Goal: Task Accomplishment & Management: Complete application form

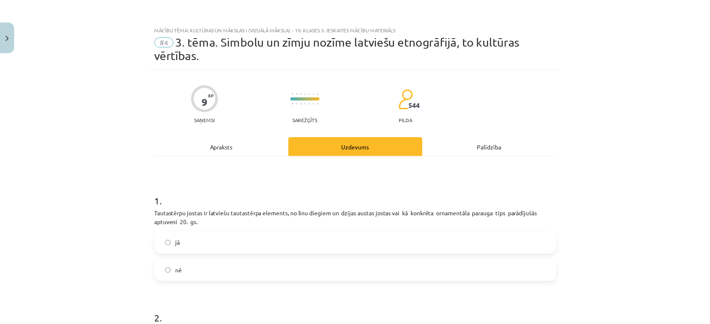
scroll to position [77, 0]
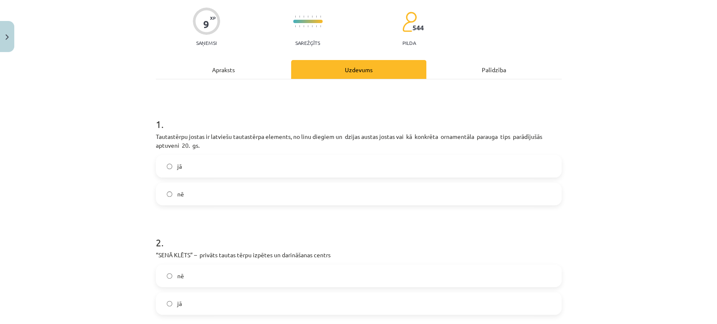
click at [706, 201] on div "Mācību tēma: Kultūras un mākslas i (vizuālā māksla) - 10. klases 3. ieskaites m…" at bounding box center [358, 162] width 717 height 324
click at [10, 23] on button "Close" at bounding box center [7, 36] width 14 height 31
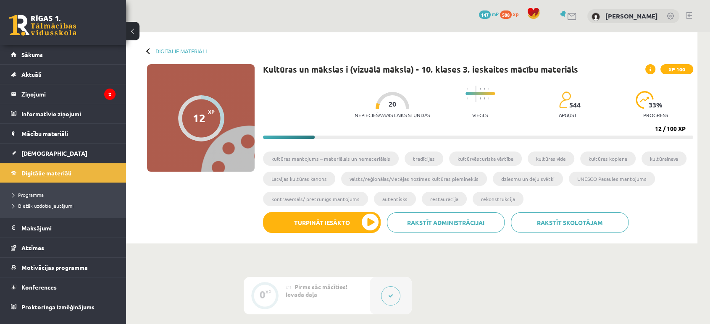
click at [57, 168] on link "Digitālie materiāli" at bounding box center [63, 172] width 105 height 19
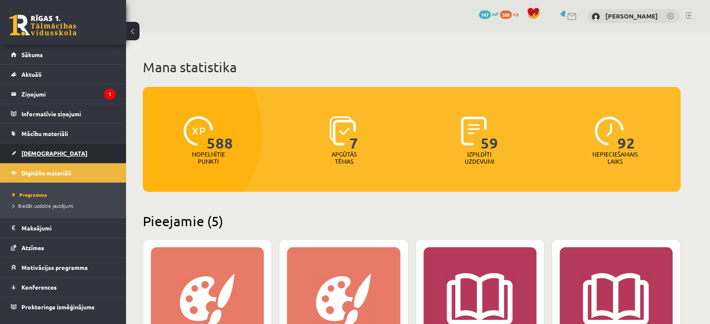
click at [64, 155] on link "[DEMOGRAPHIC_DATA]" at bounding box center [63, 153] width 105 height 19
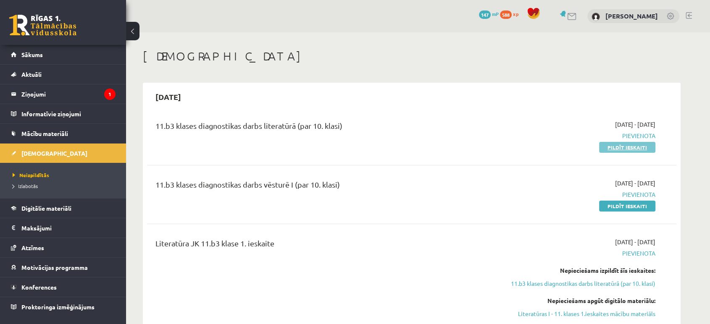
click at [652, 151] on link "Pildīt ieskaiti" at bounding box center [627, 147] width 56 height 11
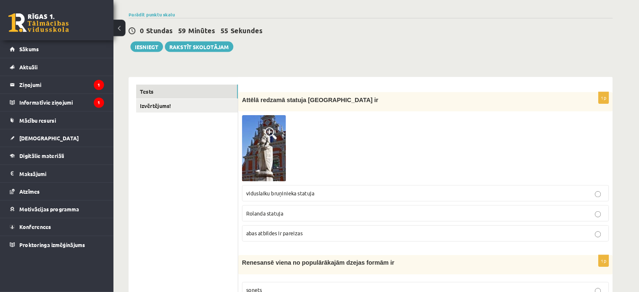
scroll to position [60, 0]
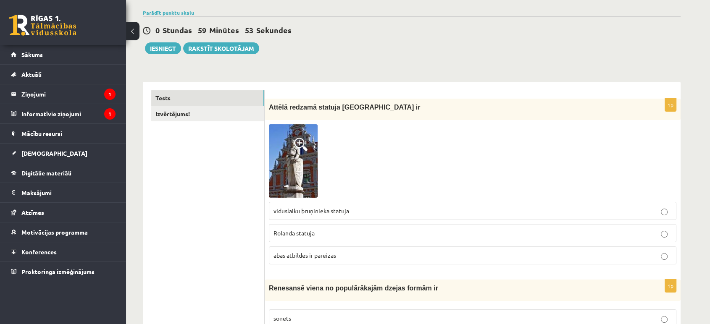
click at [297, 145] on span at bounding box center [300, 144] width 13 height 13
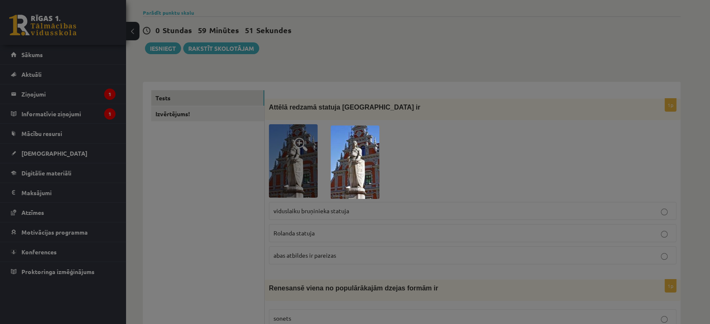
click at [367, 155] on img at bounding box center [354, 162] width 49 height 73
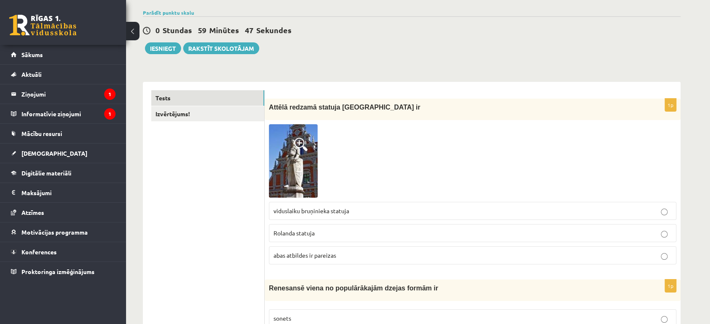
click at [312, 160] on img at bounding box center [293, 160] width 49 height 73
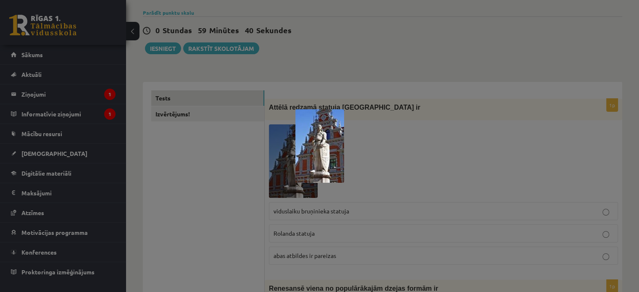
click at [419, 151] on div at bounding box center [319, 146] width 639 height 292
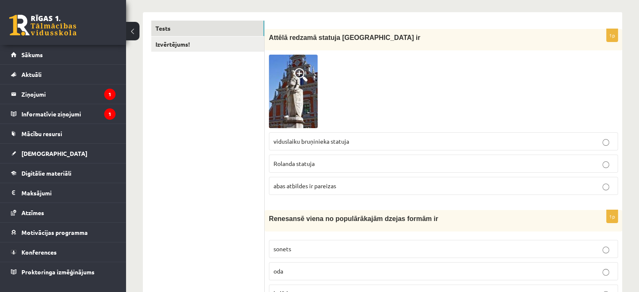
scroll to position [131, 0]
click at [332, 186] on span "abas atbildes ir pareizas" at bounding box center [304, 185] width 63 height 8
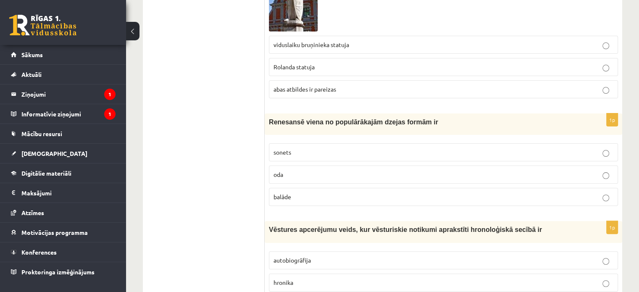
scroll to position [231, 0]
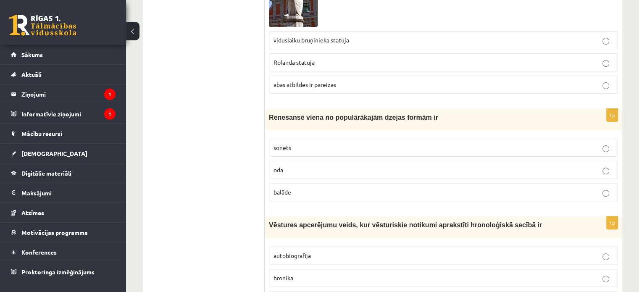
click at [305, 114] on span "Renesansē viena no populārākajām dzejas formām ir" at bounding box center [353, 117] width 169 height 7
copy div "Renesansē viena no populārākajām dzejas formām ir"
click at [328, 149] on p "sonets" at bounding box center [443, 147] width 340 height 9
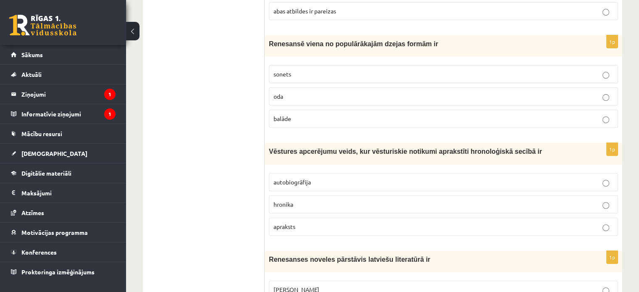
scroll to position [307, 0]
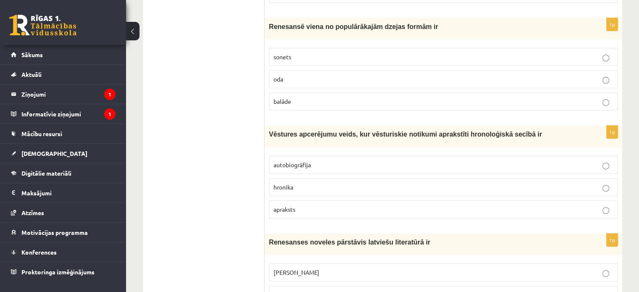
scroll to position [322, 0]
click at [304, 182] on p "hronika" at bounding box center [443, 186] width 340 height 9
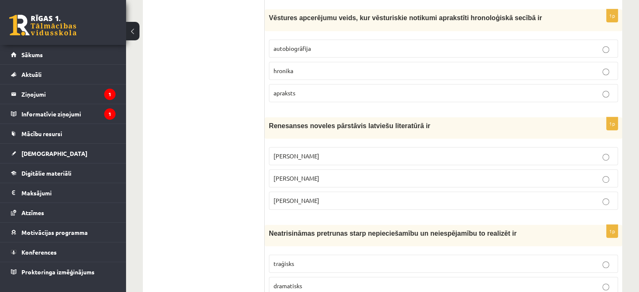
scroll to position [441, 0]
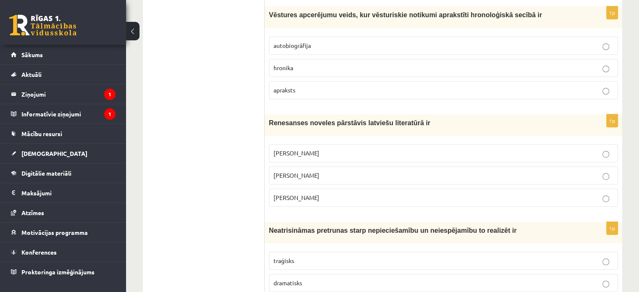
click at [310, 154] on span "[PERSON_NAME]" at bounding box center [296, 153] width 46 height 8
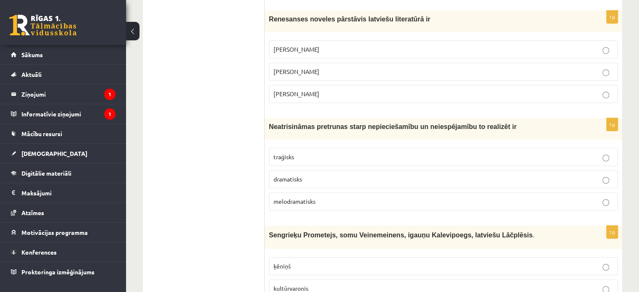
scroll to position [546, 0]
click at [286, 126] on span "Neatrisināmas pretrunas starp nepieciešamību un neiespējamību to realizēt ir" at bounding box center [393, 125] width 248 height 7
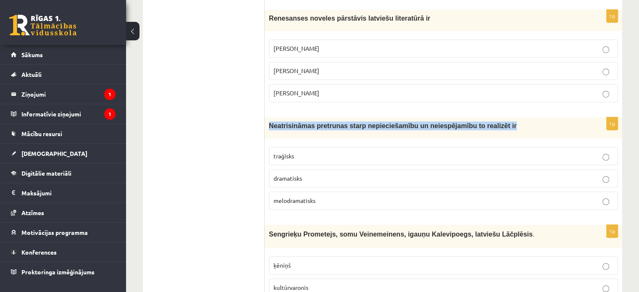
click at [286, 126] on span "Neatrisināmas pretrunas starp nepieciešamību un neiespējamību to realizēt ir" at bounding box center [393, 125] width 248 height 7
copy div "Neatrisināmas pretrunas starp nepieciešamību un neiespējamību to realizēt ir"
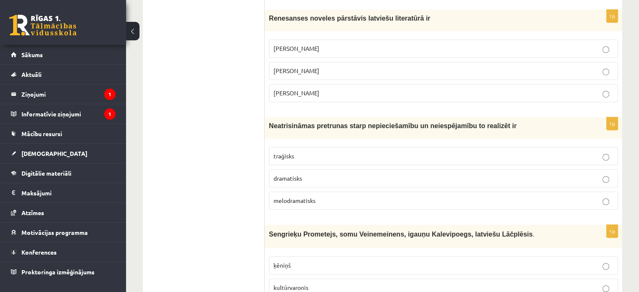
click at [288, 143] on fieldset "traģisks dramatisks melodramatisks" at bounding box center [443, 177] width 349 height 69
click at [294, 162] on label "traģisks" at bounding box center [443, 156] width 349 height 18
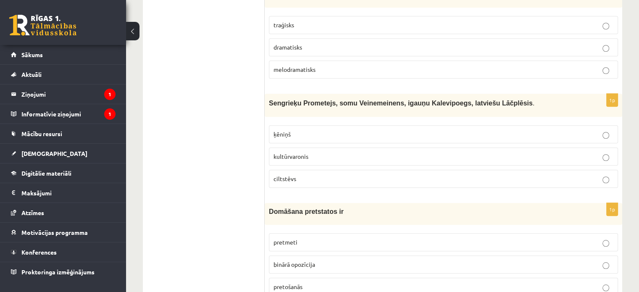
scroll to position [678, 0]
click at [316, 151] on p "kultūrvaronis" at bounding box center [443, 155] width 340 height 9
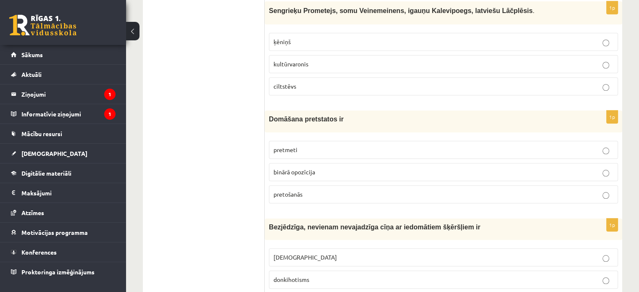
scroll to position [770, 0]
click at [306, 117] on span "Domāšana pretstatos ir" at bounding box center [306, 118] width 75 height 7
copy div "Domāšana pretstatos ir"
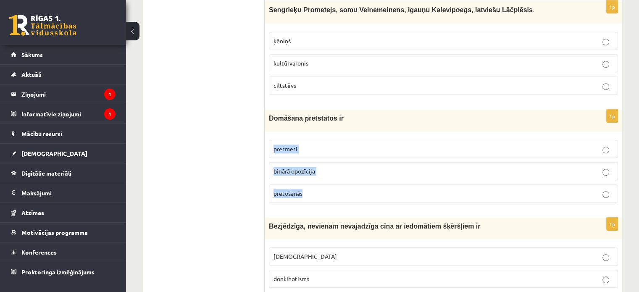
drag, startPoint x: 266, startPoint y: 138, endPoint x: 309, endPoint y: 181, distance: 60.9
click at [309, 181] on div "1p Domāšana pretstatos ir pretmeti binārā opozīcija pretošanās" at bounding box center [443, 159] width 357 height 99
copy fieldset "pretmeti binārā opozīcija pretošanās"
click at [334, 146] on p "pretmeti" at bounding box center [443, 148] width 340 height 9
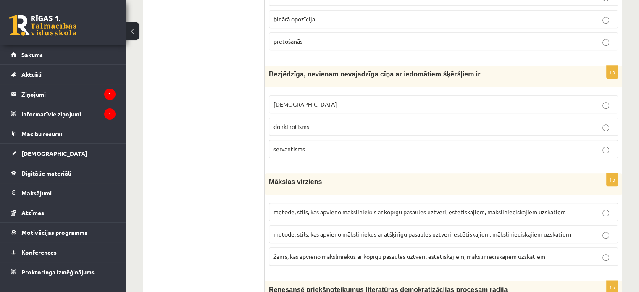
scroll to position [923, 0]
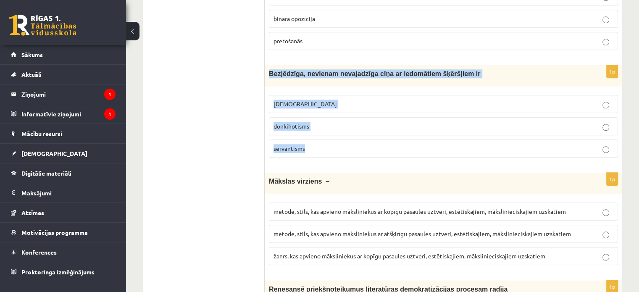
drag, startPoint x: 264, startPoint y: 68, endPoint x: 358, endPoint y: 139, distance: 117.2
click at [358, 139] on div "1p Bezjēdzīga, nevienam nevajadzīga cīņa ar iedomātiem šķēršļiem ir minhauzenis…" at bounding box center [443, 114] width 357 height 99
copy div "Bezjēdzīga, nevienam nevajadzīga cīņa ar iedomātiem šķēršļiem ir minhauzenisms …"
click at [301, 124] on span "donkihotisms" at bounding box center [291, 126] width 36 height 8
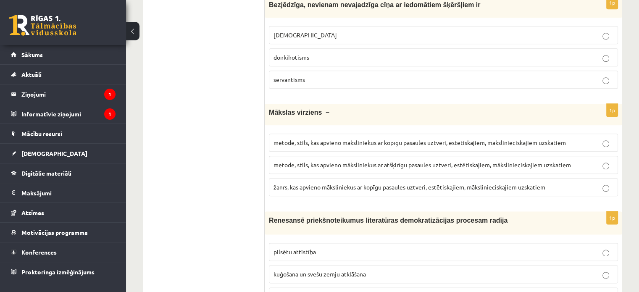
scroll to position [993, 0]
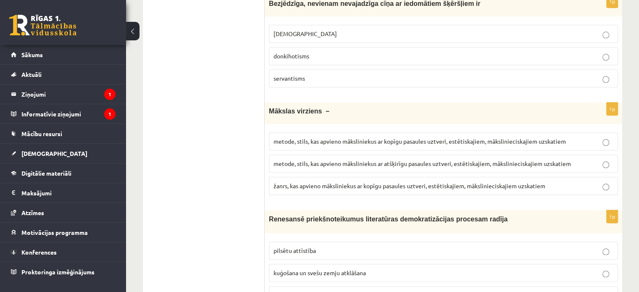
click at [403, 163] on label "metode, stils, kas apvieno māksliniekus ar atšķirīgu pasaules uztveri, estētisk…" at bounding box center [443, 164] width 349 height 18
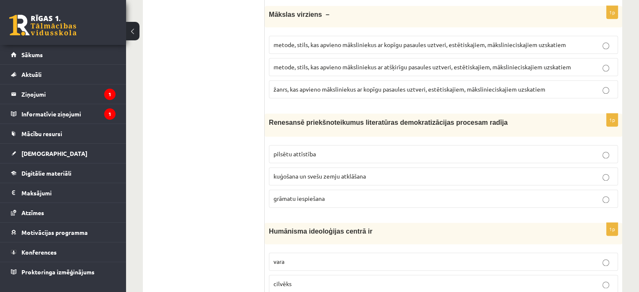
scroll to position [1090, 0]
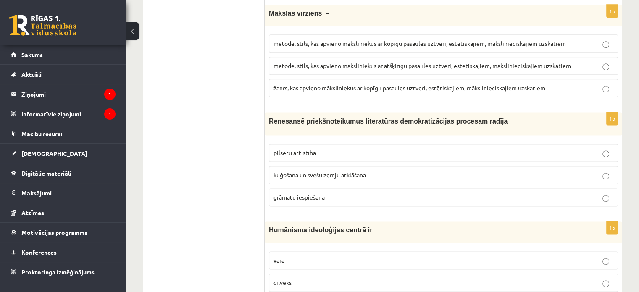
click at [391, 177] on label "kuģošana un svešu zemju atklāšana" at bounding box center [443, 175] width 349 height 18
click at [393, 199] on label "grāmatu iespiešana" at bounding box center [443, 197] width 349 height 18
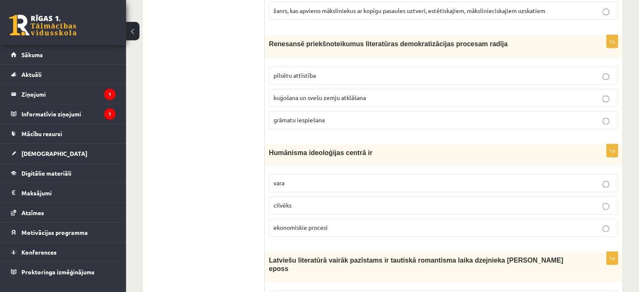
scroll to position [1191, 0]
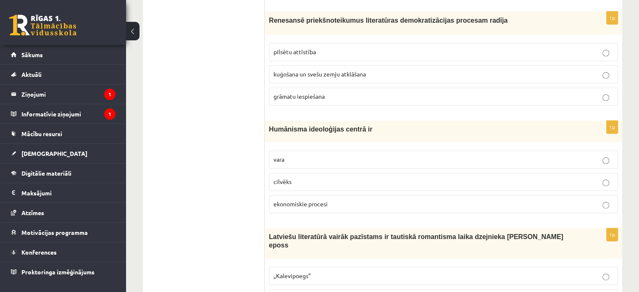
click at [320, 47] on p "pilsētu attīstība" at bounding box center [443, 51] width 340 height 9
click at [312, 92] on p "grāmatu iespiešana" at bounding box center [443, 96] width 340 height 9
drag, startPoint x: 262, startPoint y: 9, endPoint x: 274, endPoint y: 16, distance: 13.5
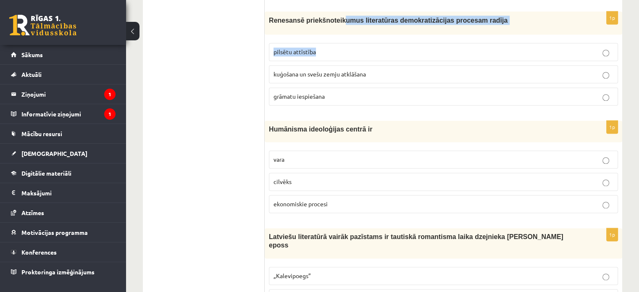
drag, startPoint x: 334, startPoint y: 28, endPoint x: 338, endPoint y: 33, distance: 6.1
click at [338, 33] on div "1p Renesansē priekšnoteikumus literatūras demokratizācijas procesam radīja pils…" at bounding box center [443, 61] width 357 height 100
click at [336, 47] on p "pilsētu attīstība" at bounding box center [443, 51] width 340 height 9
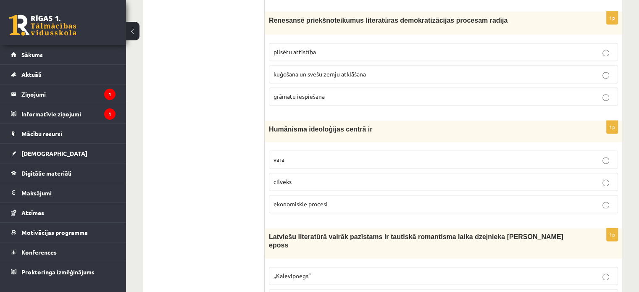
click at [339, 48] on p "pilsētu attīstība" at bounding box center [443, 51] width 340 height 9
drag, startPoint x: 340, startPoint y: 49, endPoint x: 335, endPoint y: 57, distance: 9.7
click at [335, 57] on fieldset "pilsētu attīstība kuģošana un svešu zemju atklāšana grāmatu iespiešana" at bounding box center [443, 73] width 349 height 69
click at [266, 11] on div "Renesansē priekšnoteikumus literatūras demokratizācijas procesam radīja" at bounding box center [443, 22] width 357 height 23
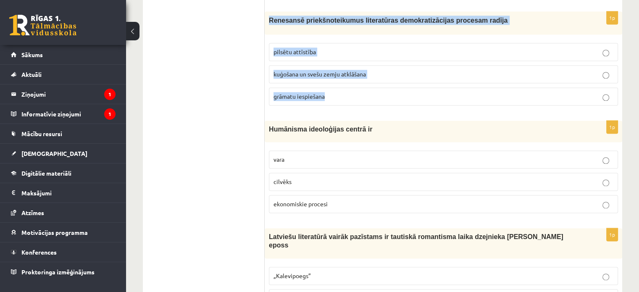
drag, startPoint x: 270, startPoint y: 15, endPoint x: 334, endPoint y: 92, distance: 100.5
click at [334, 92] on div "1p Renesansē priekšnoteikumus literatūras demokratizācijas procesam radīja pils…" at bounding box center [443, 61] width 357 height 100
copy div "Renesansē priekšnoteikumus literatūras demokratizācijas procesam radīja pilsētu…"
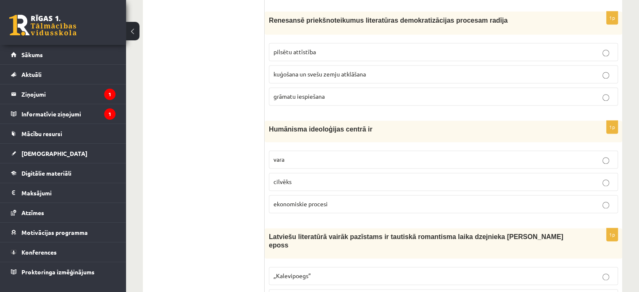
click at [296, 92] on span "grāmatu iespiešana" at bounding box center [298, 96] width 51 height 8
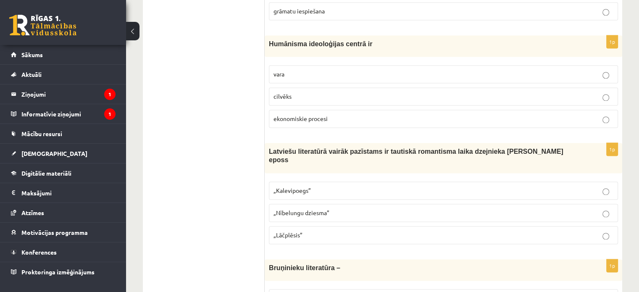
scroll to position [1285, 0]
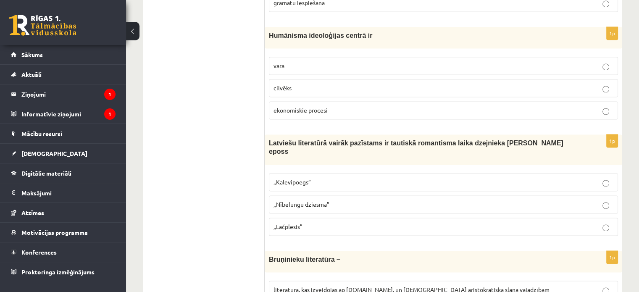
click at [301, 61] on p "vara" at bounding box center [443, 65] width 340 height 9
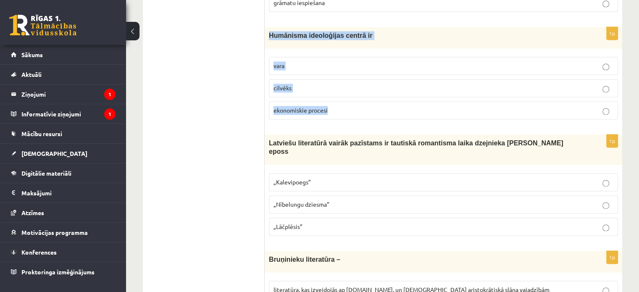
drag, startPoint x: 266, startPoint y: 27, endPoint x: 349, endPoint y: 105, distance: 113.5
click at [349, 105] on div "1p Humānisma ideoloģijas centrā ir vara cilvēks ekonomiskie procesi" at bounding box center [443, 76] width 357 height 99
copy div "Humānisma ideoloģijas centrā ir vara cilvēks ekonomiskie procesi"
click at [270, 91] on fieldset "vara cilvēks ekonomiskie procesi" at bounding box center [443, 86] width 349 height 69
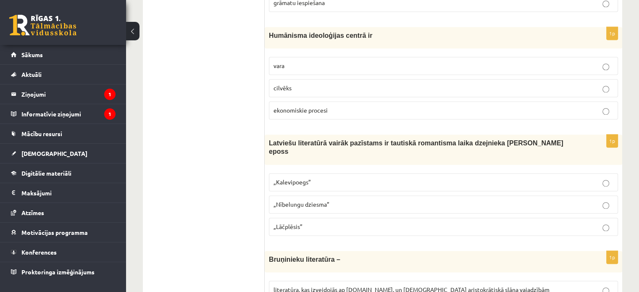
click at [274, 89] on label "cilvēks" at bounding box center [443, 88] width 349 height 18
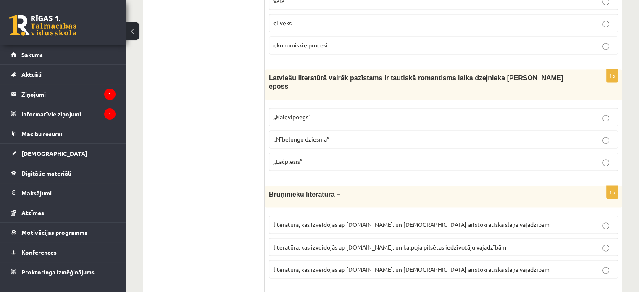
scroll to position [1351, 0]
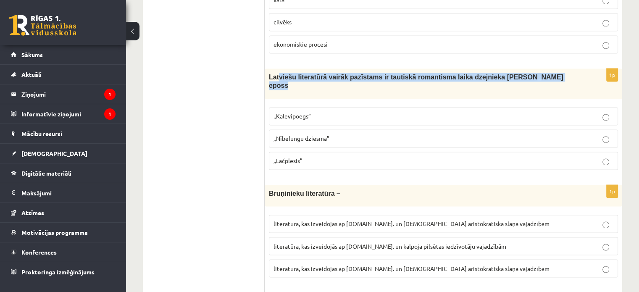
drag, startPoint x: 274, startPoint y: 89, endPoint x: 278, endPoint y: 82, distance: 8.5
click at [278, 82] on div "1p Latviešu literatūrā vairāk pazīstams ir tautiskā romantisma laika dzejnieka …" at bounding box center [443, 122] width 357 height 108
click at [278, 82] on div "Latviešu literatūrā vairāk pazīstams ir tautiskā romantisma laika dzejnieka And…" at bounding box center [443, 83] width 357 height 30
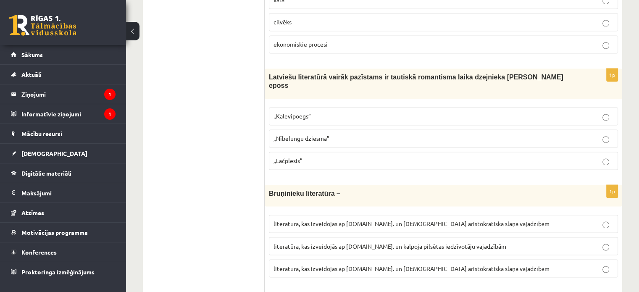
click at [304, 156] on p "„Lāčplēsis”" at bounding box center [443, 160] width 340 height 9
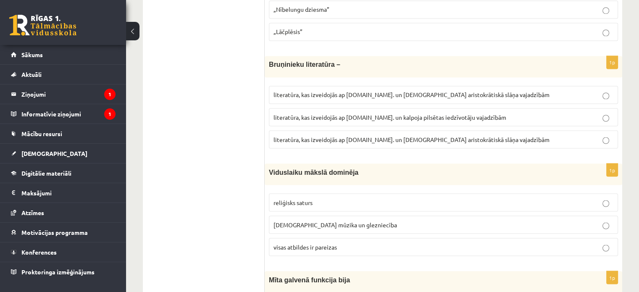
scroll to position [1474, 0]
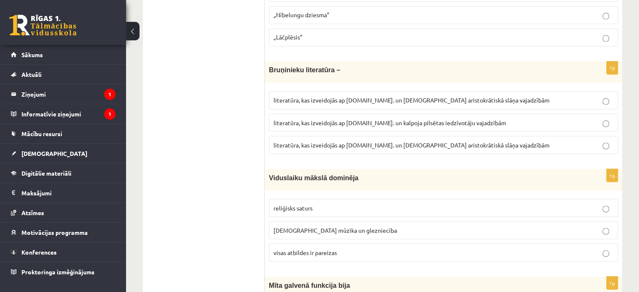
click at [341, 136] on label "literatūra, kas izveidojās ap 12.gs. un kalpoja aristokrātiskā slāņa vajadzībām" at bounding box center [443, 145] width 349 height 18
drag, startPoint x: 259, startPoint y: 55, endPoint x: 433, endPoint y: 92, distance: 178.1
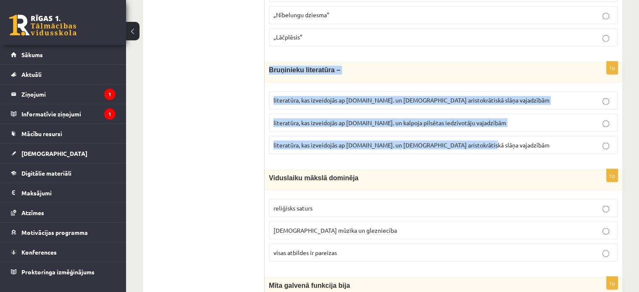
drag, startPoint x: 269, startPoint y: 55, endPoint x: 476, endPoint y: 141, distance: 223.6
click at [476, 141] on div "1p Bruņinieku literatūra – literatūra, kas izveidojās ap 20.gs. un kalpoja aris…" at bounding box center [443, 110] width 357 height 99
copy div "Bruņinieku literatūra – literatūra, kas izveidojās ap 20.gs. un kalpoja aristok…"
click at [304, 140] on p "literatūra, kas izveidojās ap 12.gs. un kalpoja aristokrātiskā slāņa vajadzībām" at bounding box center [443, 144] width 340 height 9
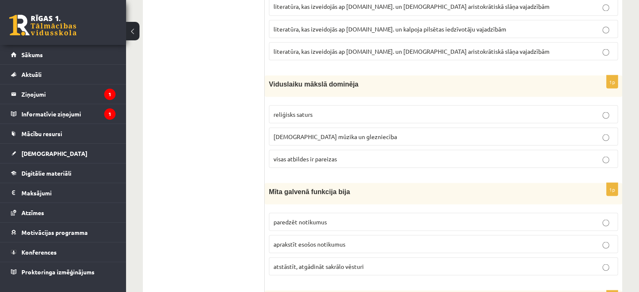
scroll to position [1569, 0]
click at [294, 127] on label "baznīcas mūzika un glezniecība" at bounding box center [443, 135] width 349 height 18
drag, startPoint x: 299, startPoint y: 157, endPoint x: 302, endPoint y: 142, distance: 16.0
click at [302, 142] on form "1p Attēlā redzamā statuja Rīgā ir viduslaiku bruņinieka statuja Rolanda statuja…" at bounding box center [443, 252] width 341 height 3340
click at [302, 154] on span "visas atbildes ir pareizas" at bounding box center [304, 158] width 63 height 8
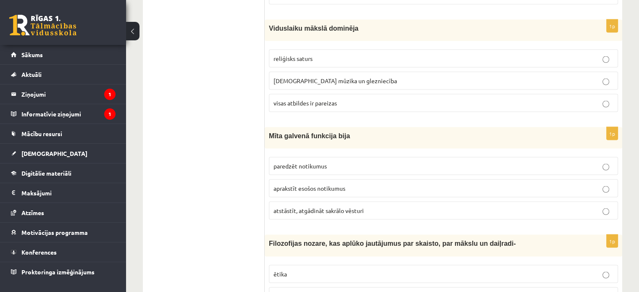
scroll to position [1626, 0]
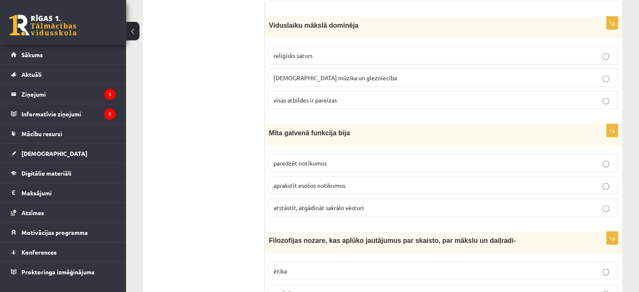
click at [299, 199] on label "atstāstīt, atgādināt sakrālo vēsturi" at bounding box center [443, 208] width 349 height 18
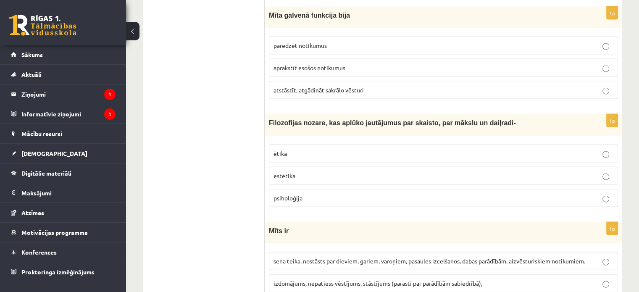
scroll to position [1745, 0]
click at [298, 148] on p "ētika" at bounding box center [443, 152] width 340 height 9
click at [299, 165] on label "estētika" at bounding box center [443, 174] width 349 height 18
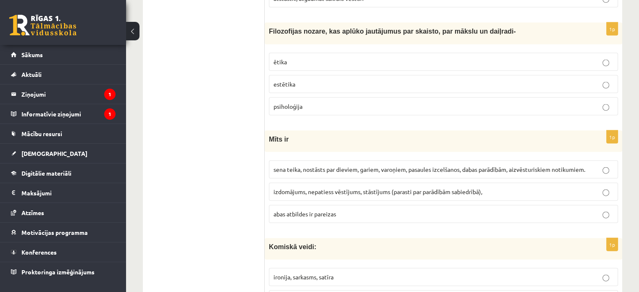
scroll to position [1900, 0]
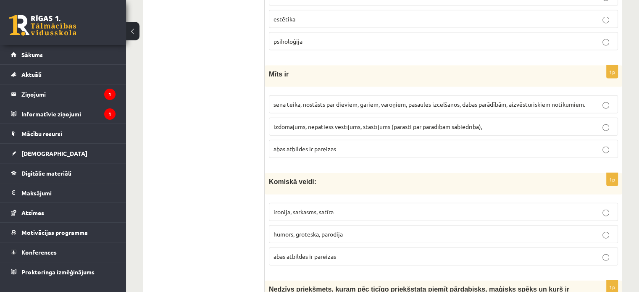
click at [325, 145] on span "abas atbildes ir pareizas" at bounding box center [304, 149] width 63 height 8
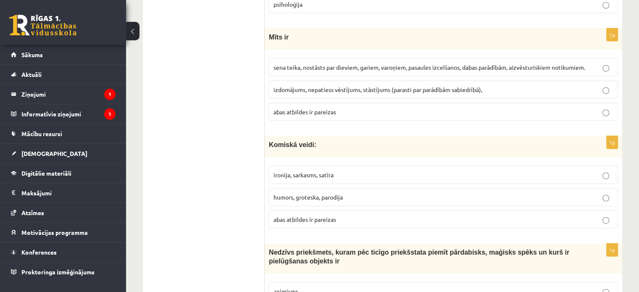
scroll to position [1945, 0]
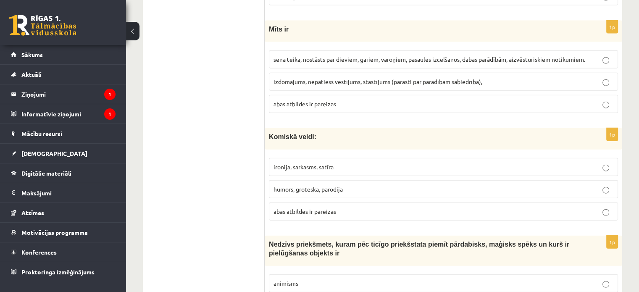
click at [327, 207] on p "abas atbildes ir pareizas" at bounding box center [443, 211] width 340 height 9
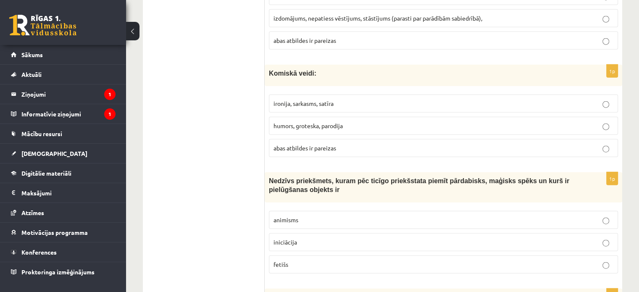
scroll to position [2021, 0]
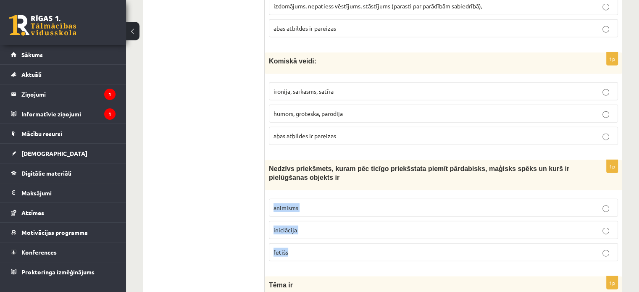
drag, startPoint x: 265, startPoint y: 184, endPoint x: 338, endPoint y: 233, distance: 88.0
click at [338, 233] on div "1p Nedzīvs priekšmets, kuram pēc ticīgo priekšstata piemīt pārdabisks, maģisks …" at bounding box center [443, 214] width 357 height 108
copy fieldset "animisms iniciācija fetišs"
click at [299, 243] on label "fetišs" at bounding box center [443, 252] width 349 height 18
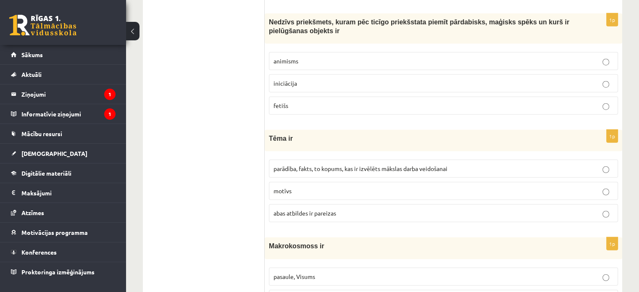
scroll to position [2169, 0]
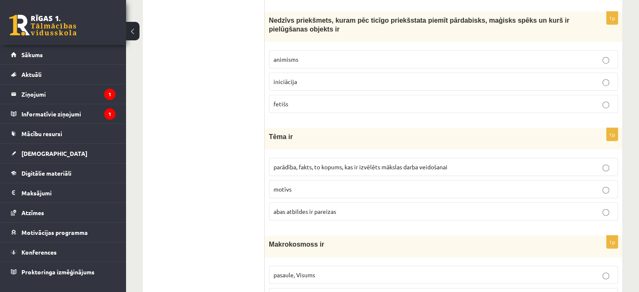
click at [295, 207] on span "abas atbildes ir pareizas" at bounding box center [304, 211] width 63 height 8
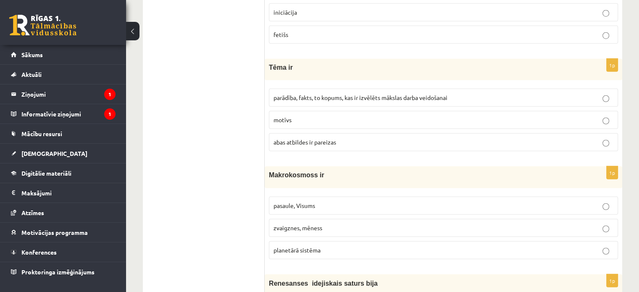
scroll to position [2248, 0]
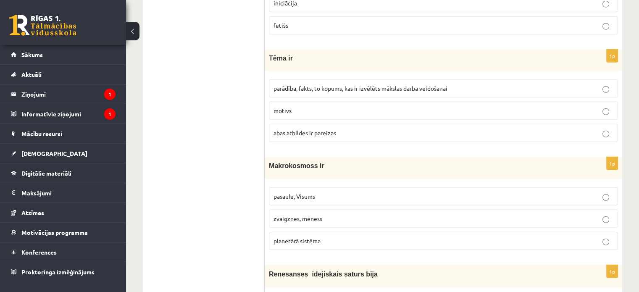
click at [301, 192] on span "pasaule, Visums" at bounding box center [294, 196] width 42 height 8
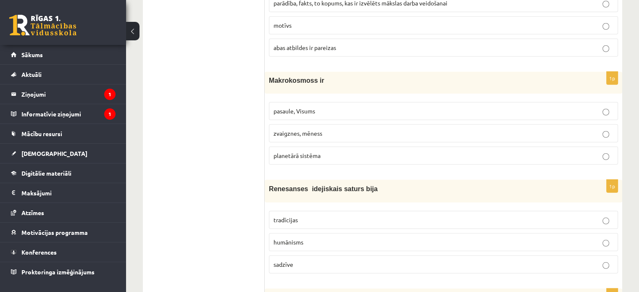
scroll to position [2338, 0]
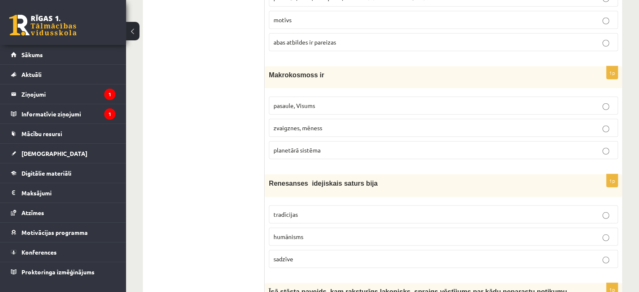
click at [311, 232] on p "humānisms" at bounding box center [443, 236] width 340 height 9
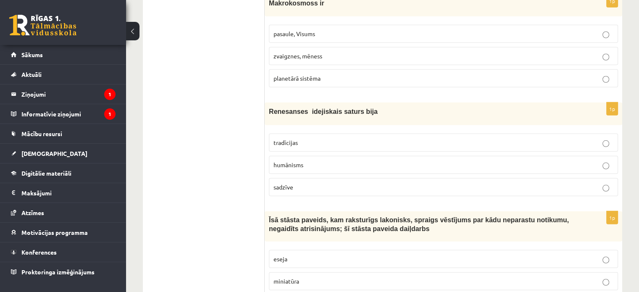
scroll to position [2411, 0]
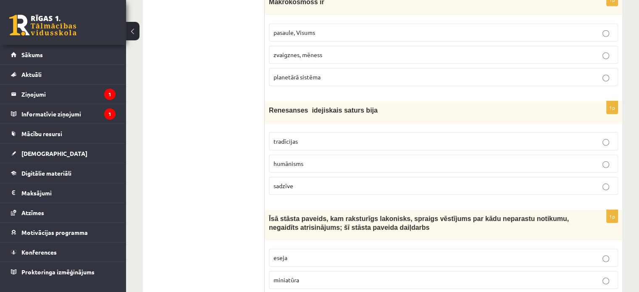
click at [291, 215] on span "Īsā stāsta paveids, kam raksturīgs lakonisks, spraigs vēstījums par kādu nepara…" at bounding box center [419, 223] width 300 height 16
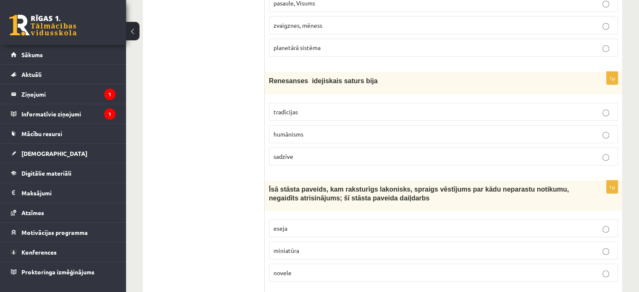
scroll to position [2444, 0]
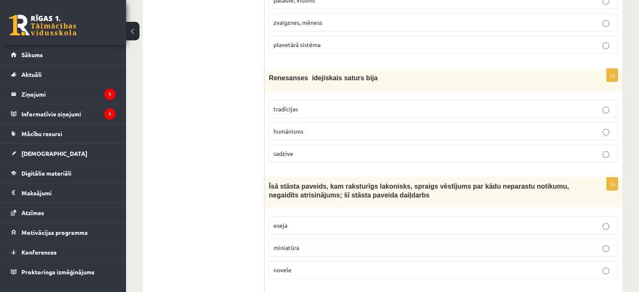
click at [296, 244] on span "miniatūra" at bounding box center [286, 248] width 26 height 8
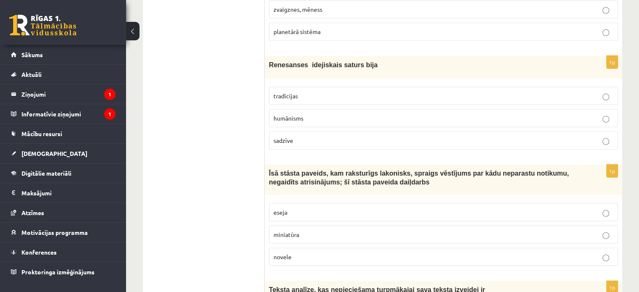
scroll to position [2462, 0]
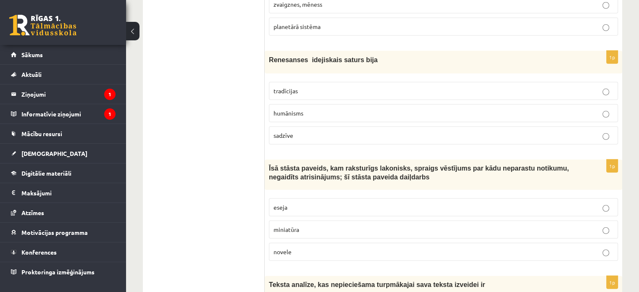
click at [296, 247] on p "novele" at bounding box center [443, 251] width 340 height 9
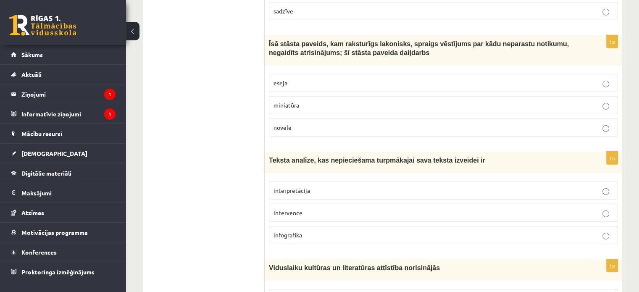
scroll to position [2602, 0]
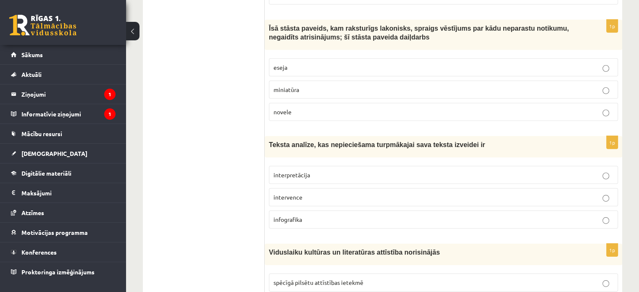
click at [304, 171] on span "interpretācija" at bounding box center [291, 175] width 37 height 8
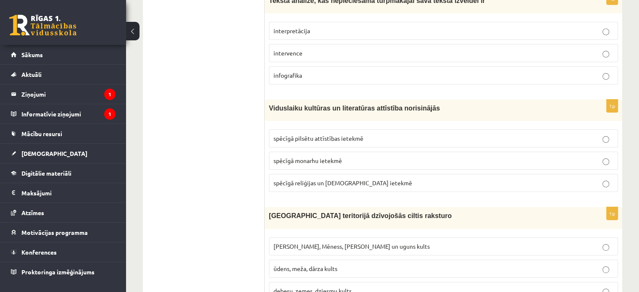
scroll to position [2750, 0]
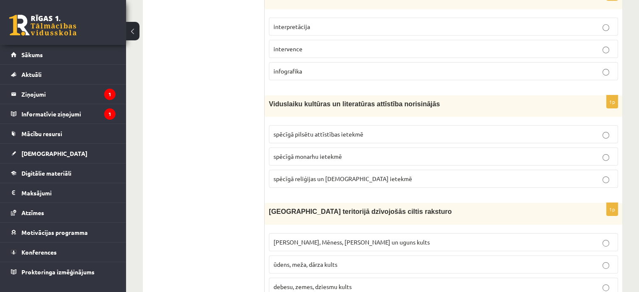
click at [312, 175] on span "spēcīgā reliģijas un baznīcas ietekmē" at bounding box center [342, 179] width 139 height 8
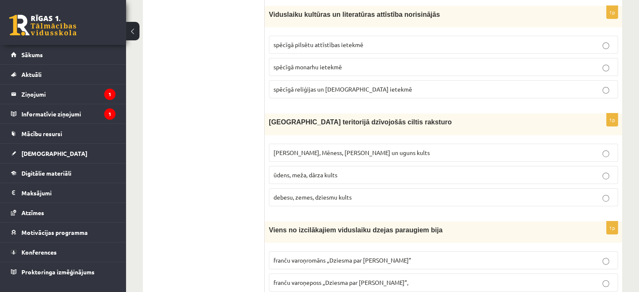
scroll to position [2840, 0]
click at [308, 148] on span "Saules, Mēness, Pērkona un uguns kults" at bounding box center [351, 152] width 156 height 8
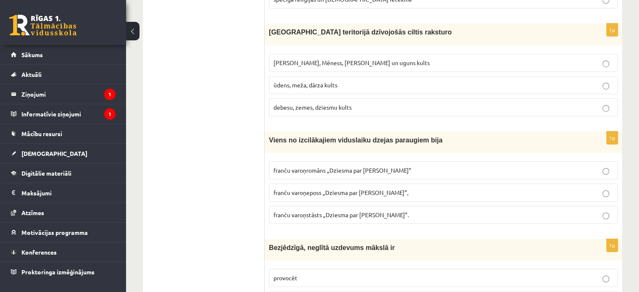
scroll to position [2931, 0]
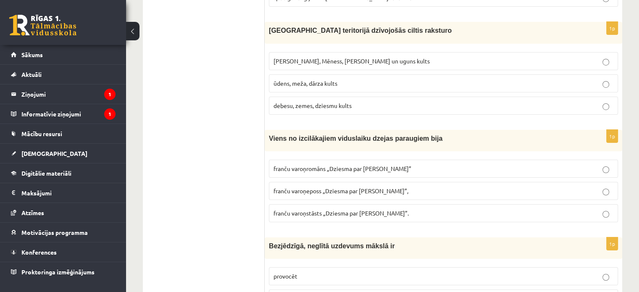
click at [323, 187] on span "franču varoņeposs „Dziesma par Rolandu”," at bounding box center [340, 191] width 135 height 8
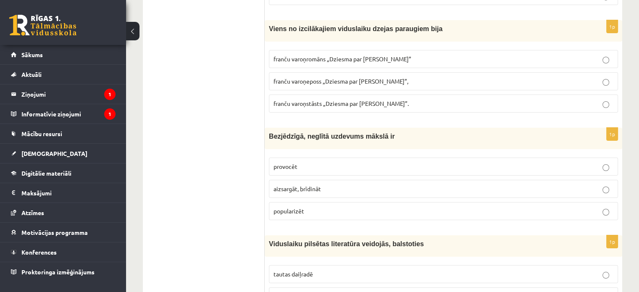
scroll to position [3041, 0]
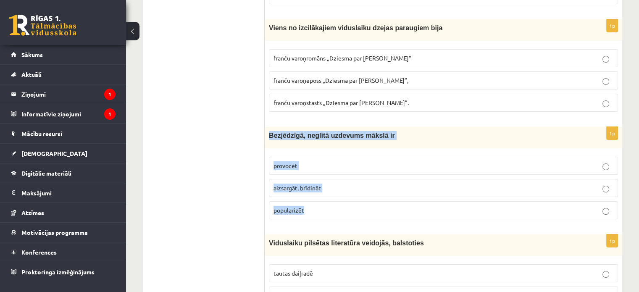
drag, startPoint x: 267, startPoint y: 108, endPoint x: 314, endPoint y: 183, distance: 87.7
click at [314, 183] on div "1p Bezjēdzīgā, neglītā uzdevums mākslā ir provocēt aizsargāt, brīdināt populari…" at bounding box center [443, 176] width 357 height 99
copy div "Bezjēdzīgā, neglītā uzdevums mākslā ir provocēt aizsargāt, brīdināt popularizēt"
click at [278, 157] on label "provocēt" at bounding box center [443, 166] width 349 height 18
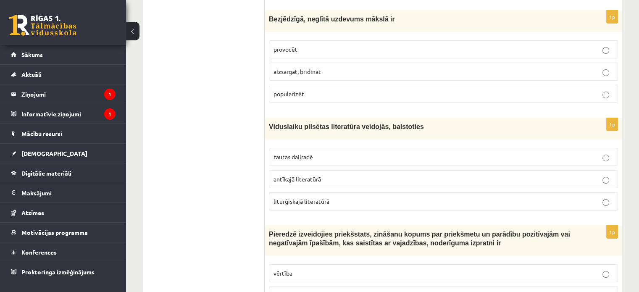
scroll to position [3169, 0]
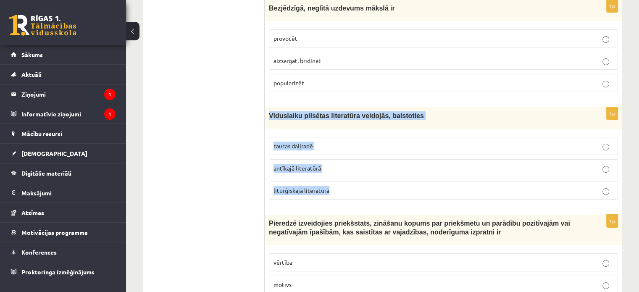
drag, startPoint x: 269, startPoint y: 94, endPoint x: 337, endPoint y: 160, distance: 95.6
click at [337, 160] on div "1p Viduslaiku pilsētas literatūra veidojās, balstoties tautas daiļradē antīkajā…" at bounding box center [443, 156] width 357 height 99
click at [277, 137] on label "tautas daiļradē" at bounding box center [443, 146] width 349 height 18
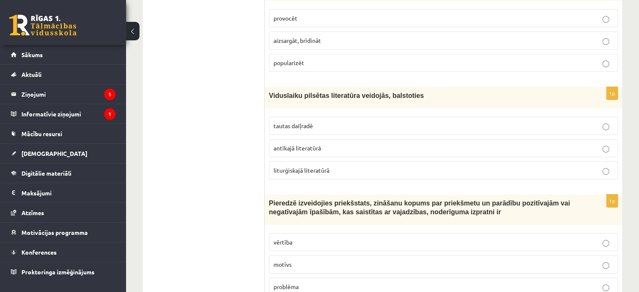
scroll to position [3200, 0]
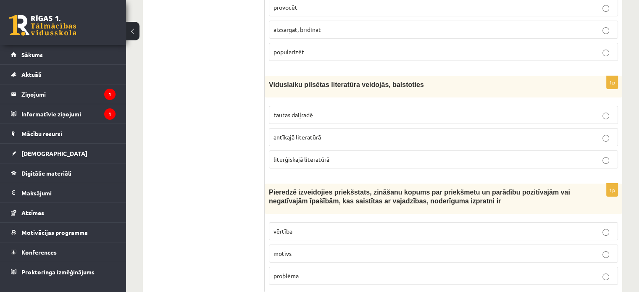
click at [297, 222] on label "vērtība" at bounding box center [443, 231] width 349 height 18
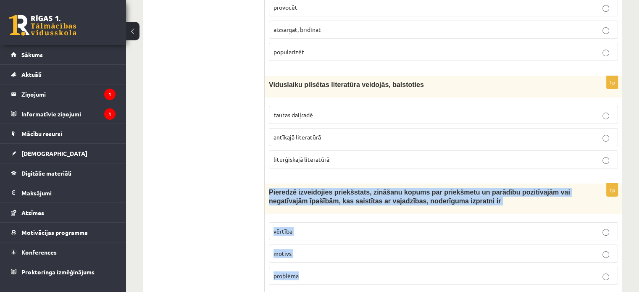
drag, startPoint x: 265, startPoint y: 165, endPoint x: 351, endPoint y: 272, distance: 137.1
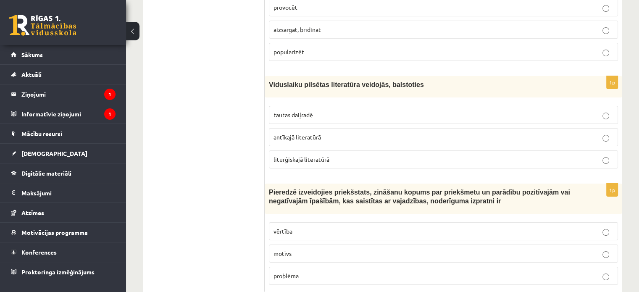
click at [265, 183] on div "Pieredzē izveidojies priekšstats, zināšanu kopums par priekšmetu un parādību po…" at bounding box center [443, 198] width 357 height 30
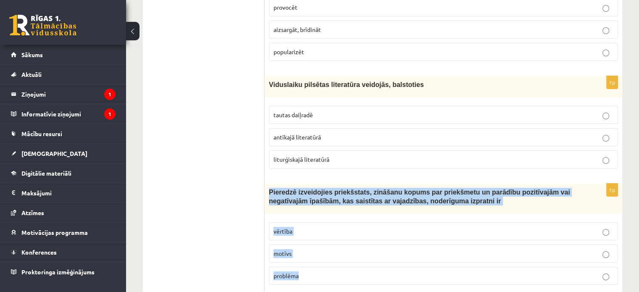
drag, startPoint x: 265, startPoint y: 165, endPoint x: 325, endPoint y: 253, distance: 105.9
click at [325, 253] on div "1p Pieredzē izveidojies priekšstats, zināšanu kopums par priekšmetu un parādību…" at bounding box center [443, 237] width 357 height 108
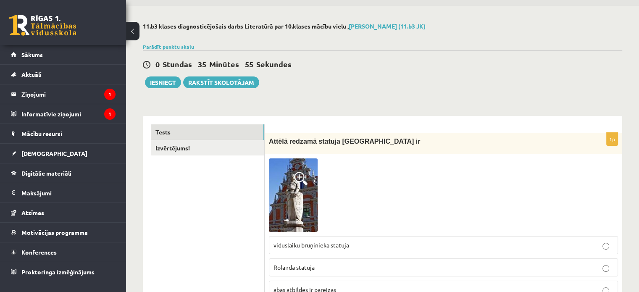
scroll to position [22, 0]
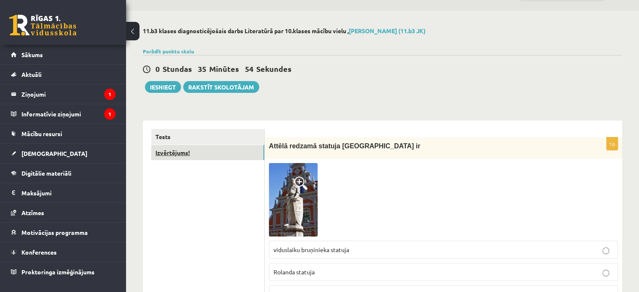
click at [210, 150] on link "Izvērtējums!" at bounding box center [207, 153] width 113 height 16
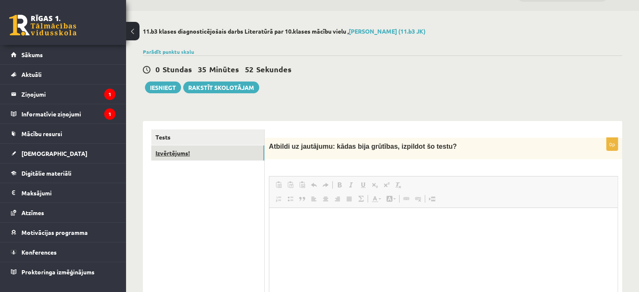
scroll to position [0, 0]
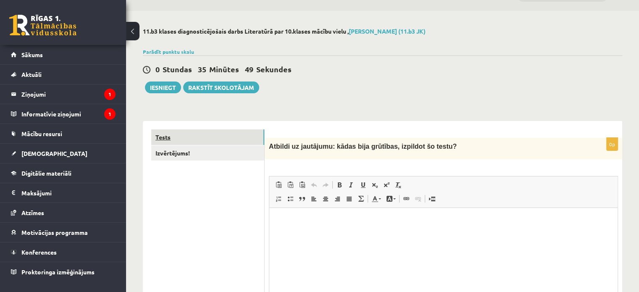
click at [206, 135] on link "Tests" at bounding box center [207, 137] width 113 height 16
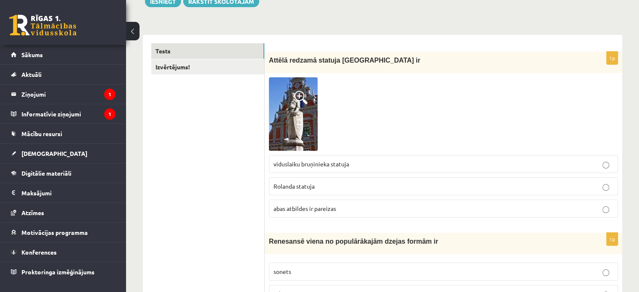
scroll to position [87, 0]
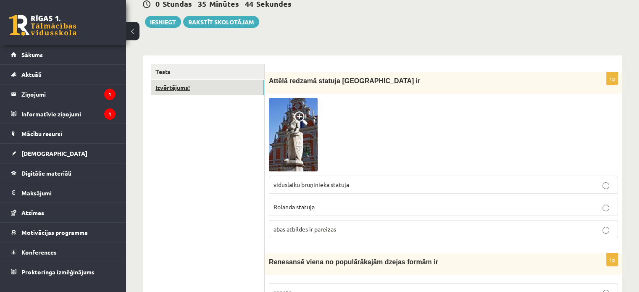
click at [246, 94] on link "Izvērtējums!" at bounding box center [207, 88] width 113 height 16
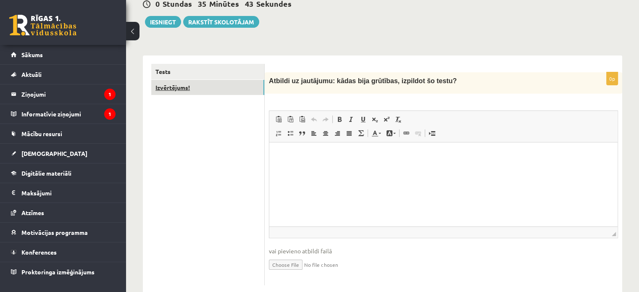
scroll to position [0, 0]
click at [318, 160] on html at bounding box center [443, 155] width 348 height 26
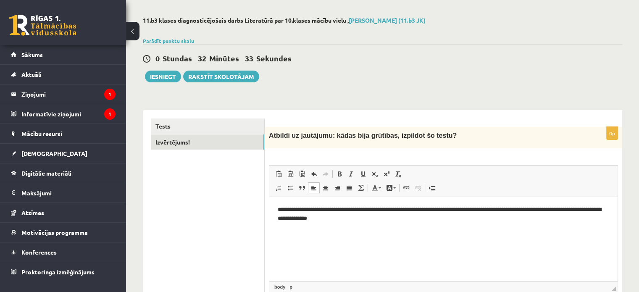
scroll to position [28, 0]
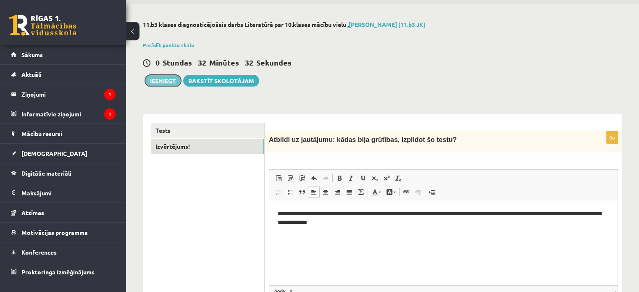
click at [173, 79] on button "Iesniegt" at bounding box center [163, 81] width 36 height 12
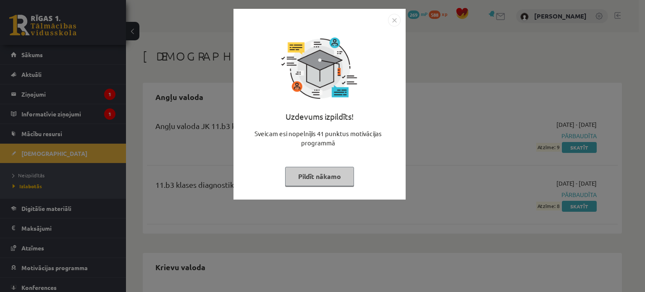
click at [398, 21] on img "Close" at bounding box center [394, 20] width 13 height 13
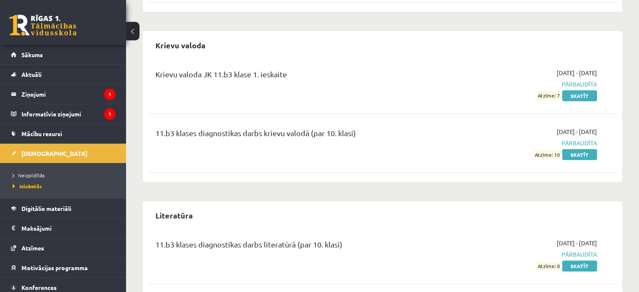
scroll to position [239, 0]
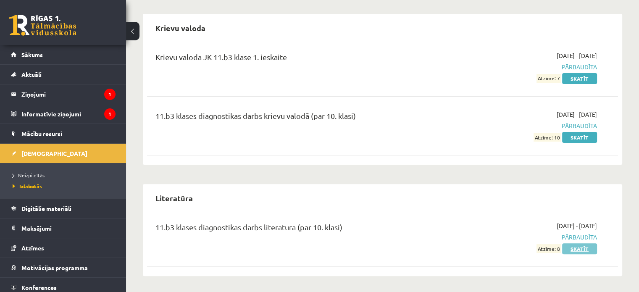
click at [591, 248] on link "Skatīt" at bounding box center [579, 248] width 35 height 11
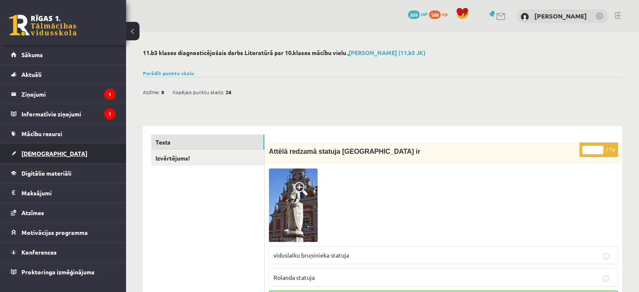
click at [48, 154] on link "[DEMOGRAPHIC_DATA]" at bounding box center [63, 153] width 105 height 19
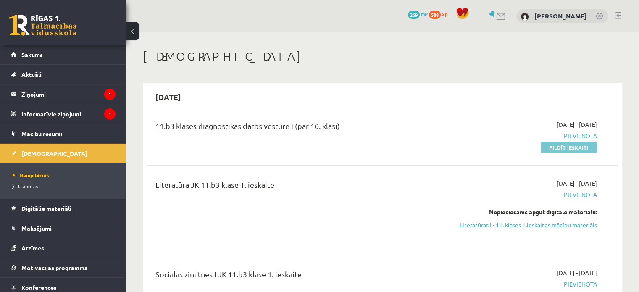
click at [566, 147] on link "Pildīt ieskaiti" at bounding box center [568, 147] width 56 height 11
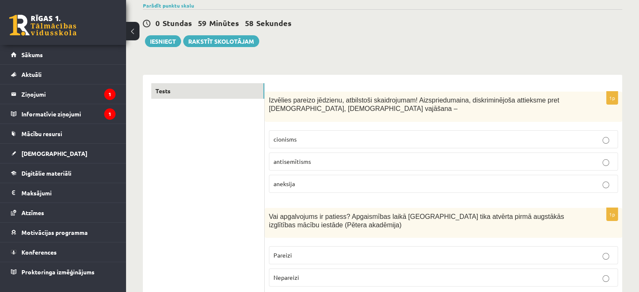
scroll to position [70, 0]
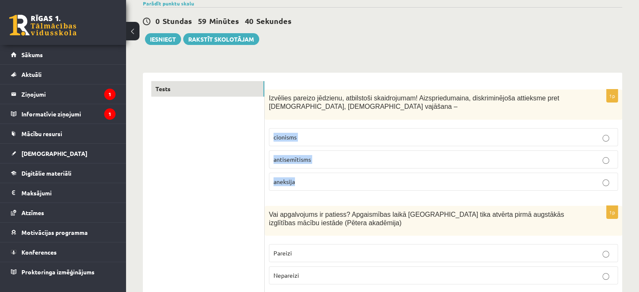
drag, startPoint x: 265, startPoint y: 141, endPoint x: 315, endPoint y: 187, distance: 67.8
click at [315, 187] on div "1p Izvēlies pareizo jēdzienu, atbilstoši skaidrojumam! Aizspriedumaina, diskrim…" at bounding box center [443, 143] width 357 height 108
copy fieldset "cionisms antisemītisms aneksija"
click at [345, 158] on p "antisemītisms" at bounding box center [443, 159] width 340 height 9
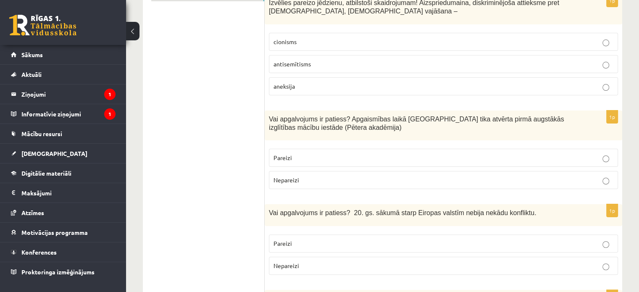
scroll to position [166, 0]
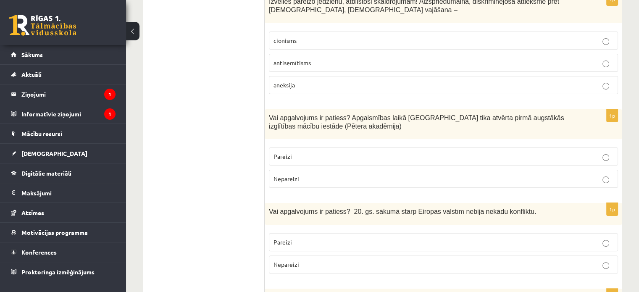
click at [301, 149] on label "Pareizi" at bounding box center [443, 156] width 349 height 18
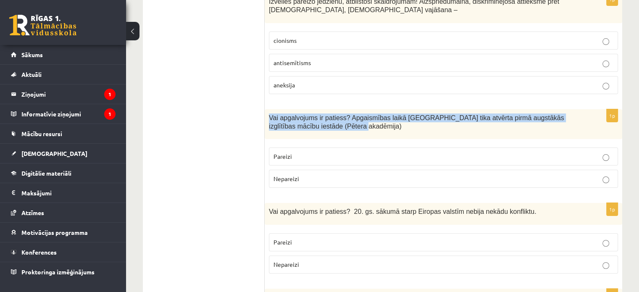
drag, startPoint x: 267, startPoint y: 110, endPoint x: 346, endPoint y: 137, distance: 83.4
click at [346, 137] on div "Vai apgalvojums ir patiess? Apgaismības laikā Jelgavā tika atvērta pirmā augstā…" at bounding box center [443, 124] width 357 height 30
copy span "Vai apgalvojums ir patiess? Apgaismības laikā Jelgavā tika atvērta pirmā augstā…"
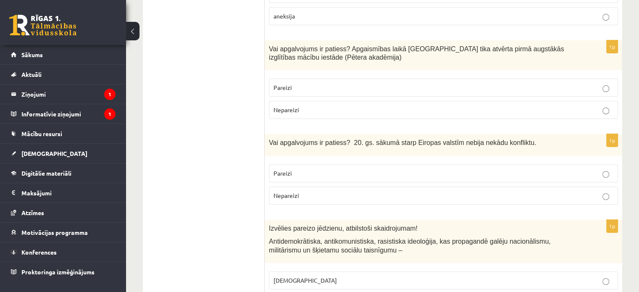
scroll to position [249, 0]
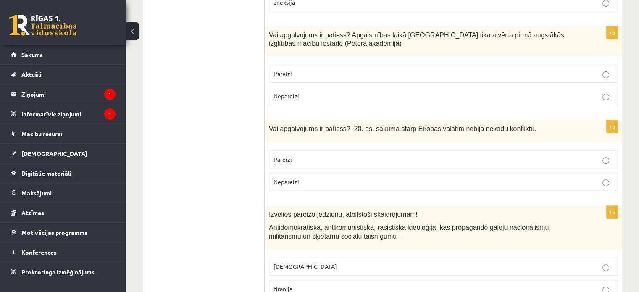
click at [294, 175] on label "Nepareizi" at bounding box center [443, 182] width 349 height 18
click at [274, 127] on span "Vai apgalvojums ir patiess? 20. gs. sākumā starp Eiropas valstīm nebija nekādu …" at bounding box center [402, 128] width 267 height 7
click at [328, 137] on div "Vai apgalvojums ir patiess? 20. gs. sākumā starp Eiropas valstīm nebija nekādu …" at bounding box center [443, 130] width 357 height 21
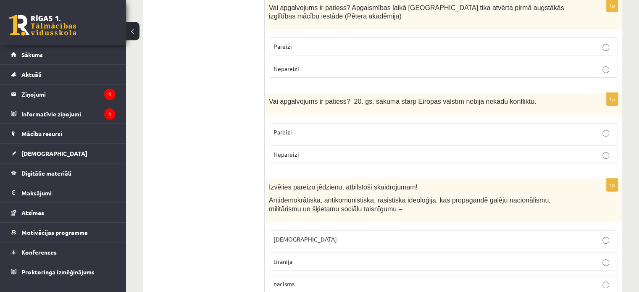
scroll to position [277, 0]
click at [328, 137] on label "Pareizi" at bounding box center [443, 131] width 349 height 18
click at [332, 143] on fieldset "Pareizi Nepareizi" at bounding box center [443, 141] width 349 height 47
click at [333, 145] on label "Nepareizi" at bounding box center [443, 153] width 349 height 18
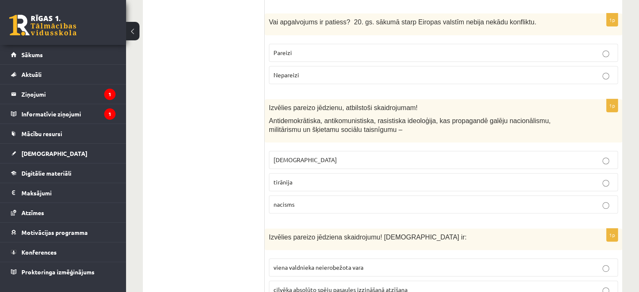
scroll to position [359, 0]
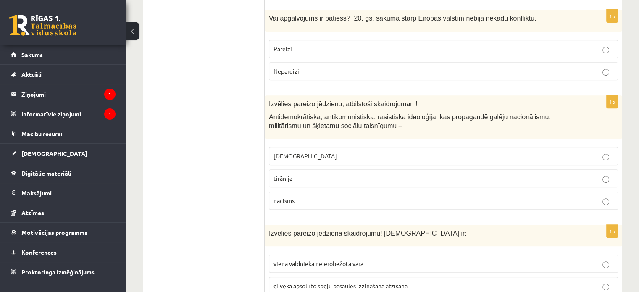
click at [321, 122] on span "Antidemokrātiska, antikomunistiska, rasistiska ideoloģija, kas propagandē galēj…" at bounding box center [410, 121] width 282 height 16
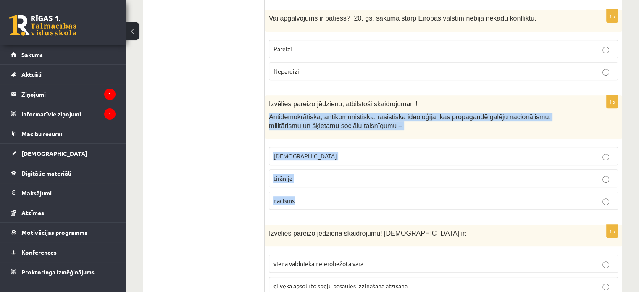
drag, startPoint x: 265, startPoint y: 113, endPoint x: 320, endPoint y: 192, distance: 97.1
click at [320, 192] on div "1p Izvēlies pareizo jēdzienu, atbilstoši skaidrojumam! Antidemokrātiska, antiko…" at bounding box center [443, 155] width 357 height 121
copy div "Antidemokrātiska, antikomunistiska, rasistiska ideoloģija, kas propagandē galēj…"
click at [273, 191] on label "nacisms" at bounding box center [443, 200] width 349 height 18
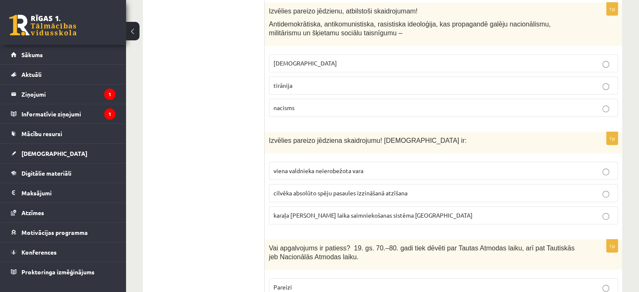
scroll to position [453, 0]
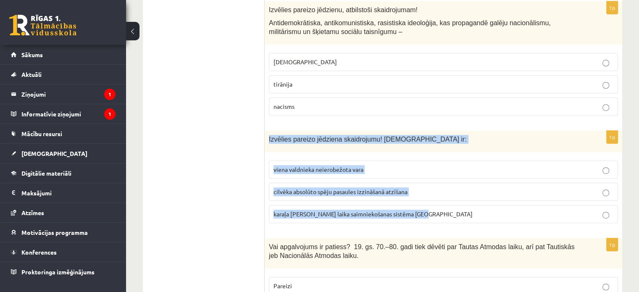
drag, startPoint x: 267, startPoint y: 134, endPoint x: 426, endPoint y: 213, distance: 177.8
click at [426, 213] on div "1p Izvēlies pareizo jēdziena skaidrojumu! Absolūtisms ir: viena valdnieka neier…" at bounding box center [443, 180] width 357 height 99
copy div "Izvēlies pareizo jēdziena skaidrojumu! Absolūtisms ir: viena valdnieka neierobe…"
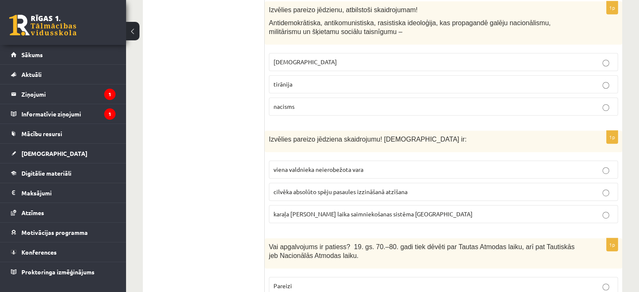
click at [378, 169] on p "viena valdnieka neierobežota vara" at bounding box center [443, 169] width 340 height 9
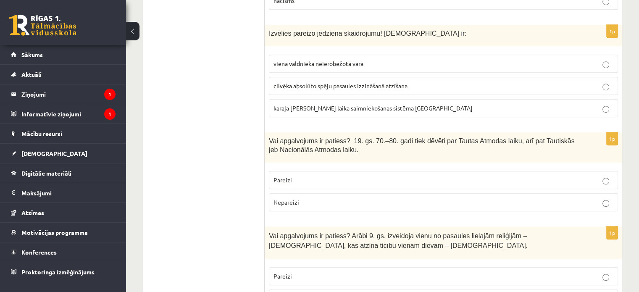
scroll to position [560, 0]
click at [355, 178] on p "Pareizi" at bounding box center [443, 179] width 340 height 9
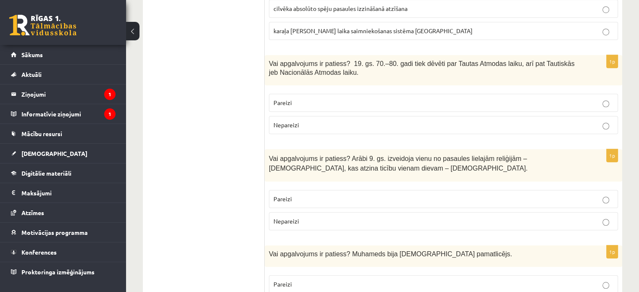
scroll to position [653, 0]
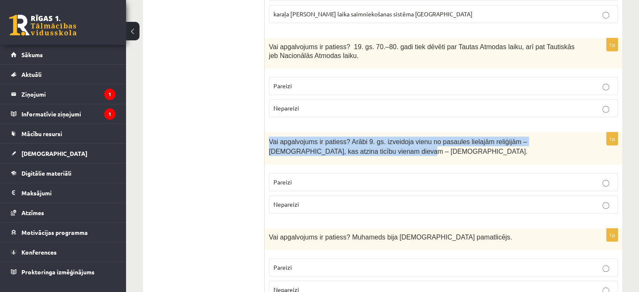
drag, startPoint x: 267, startPoint y: 141, endPoint x: 351, endPoint y: 150, distance: 83.7
click at [351, 150] on div "Vai apgalvojums ir patiess? Arābi 9. gs. izveidoja vienu no pasaules lielajām r…" at bounding box center [443, 148] width 357 height 32
copy span "Vai apgalvojums ir patiess? Arābi 9. gs. izveidoja vienu no pasaules lielajām r…"
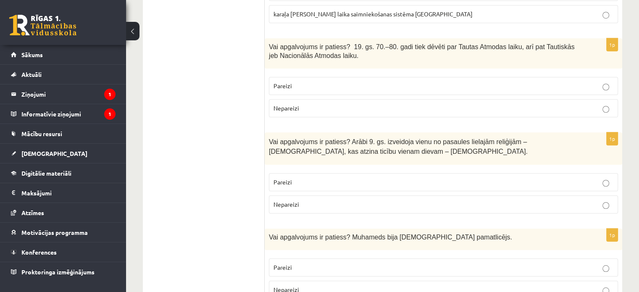
click at [360, 208] on label "Nepareizi" at bounding box center [443, 204] width 349 height 18
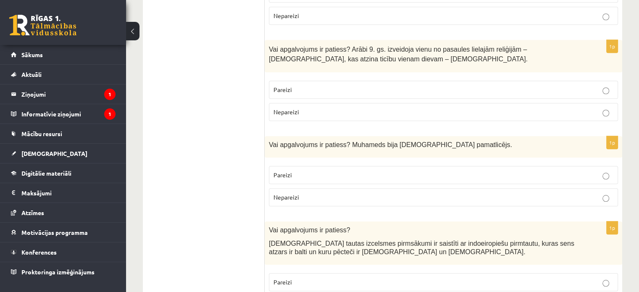
scroll to position [746, 0]
click at [353, 170] on p "Pareizi" at bounding box center [443, 174] width 340 height 9
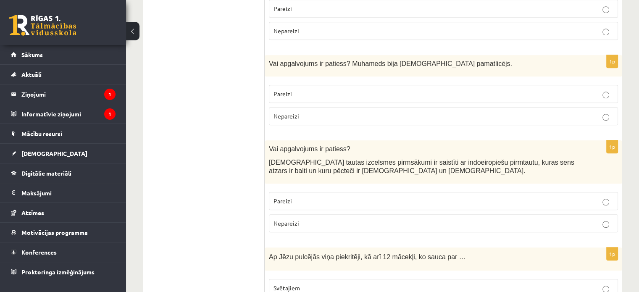
scroll to position [831, 0]
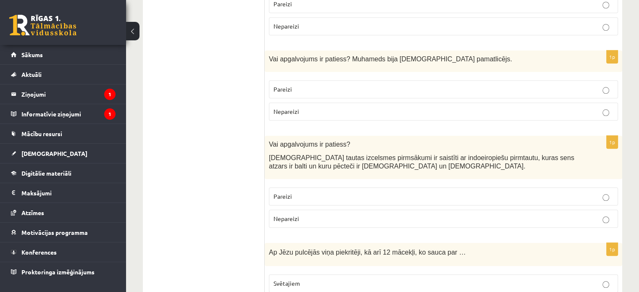
click at [326, 192] on p "Pareizi" at bounding box center [443, 196] width 340 height 9
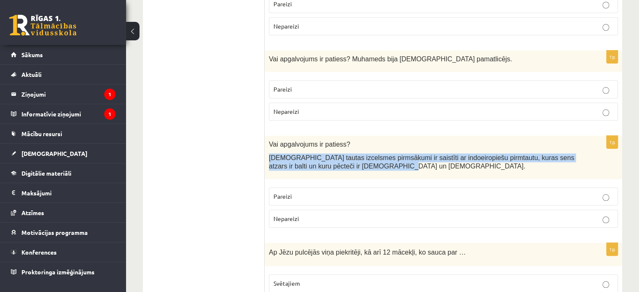
drag, startPoint x: 267, startPoint y: 154, endPoint x: 354, endPoint y: 160, distance: 87.5
click at [354, 160] on div "Vai apgalvojums ir patiess? Latviešu tautas izcelsmes pirmsākumi ir saistīti ar…" at bounding box center [443, 157] width 357 height 43
copy span "Latviešu tautas izcelsmes pirmsākumi ir saistīti ar indoeiropiešu pirmtautu, ku…"
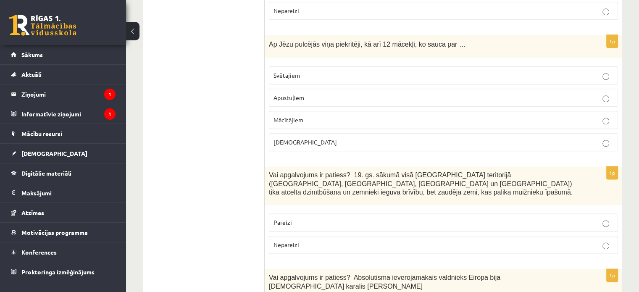
scroll to position [1043, 0]
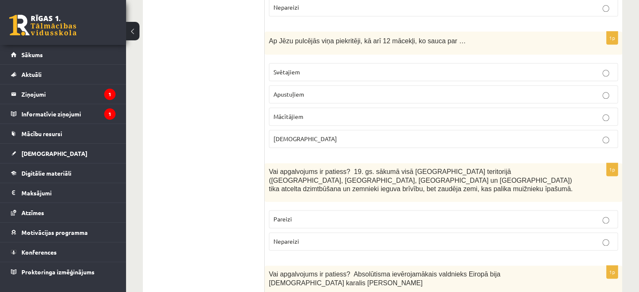
click at [274, 90] on span "Apustuļiem" at bounding box center [288, 94] width 31 height 8
click at [285, 37] on span "Ap Jēzu pulcējās viņa piekritēji, kā arī 12 mācekļi, ko sauca par …" at bounding box center [367, 40] width 197 height 7
copy div "Ap Jēzu pulcējās viņa piekritēji, kā arī 12 mācekļi, ko sauca par …"
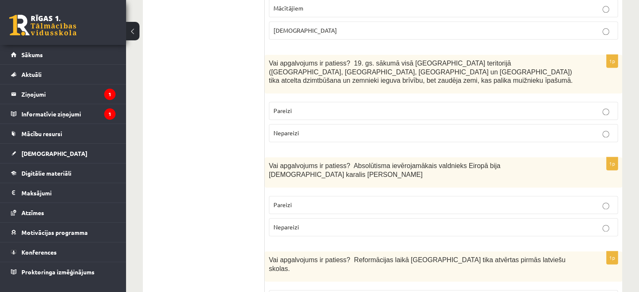
scroll to position [1122, 0]
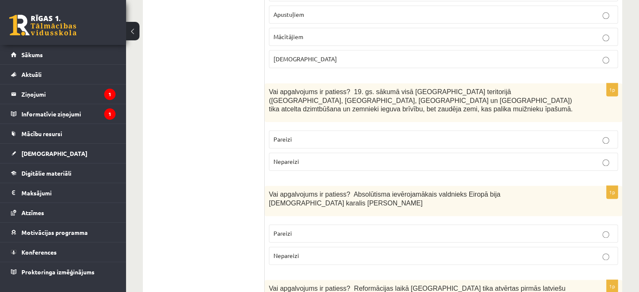
click at [430, 130] on label "Pareizi" at bounding box center [443, 139] width 349 height 18
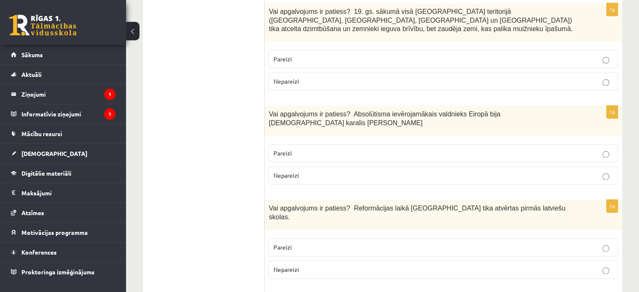
scroll to position [1205, 0]
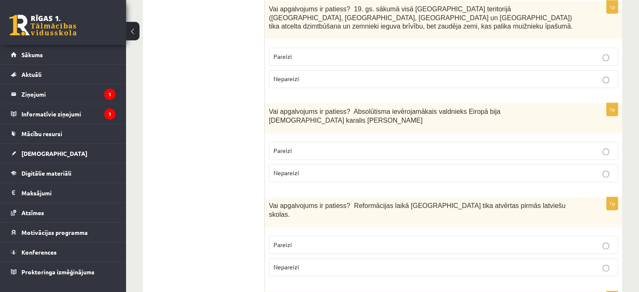
click at [418, 146] on p "Pareizi" at bounding box center [443, 150] width 340 height 9
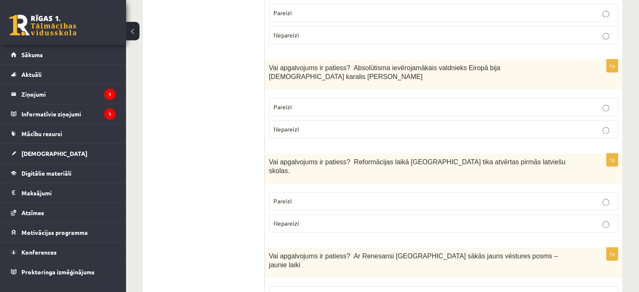
scroll to position [1257, 0]
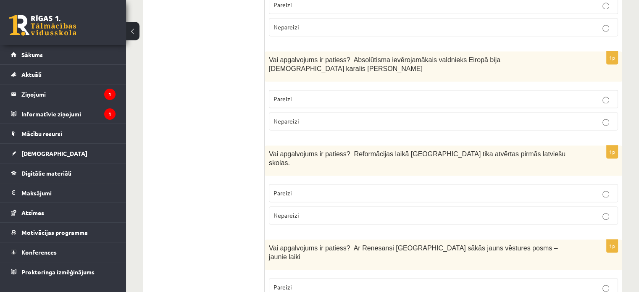
click at [318, 211] on p "Nepareizi" at bounding box center [443, 215] width 340 height 9
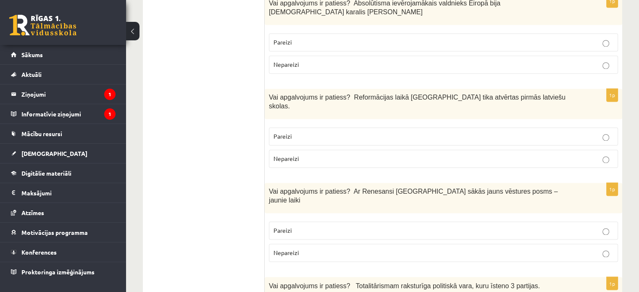
scroll to position [1314, 0]
click at [318, 225] on p "Pareizi" at bounding box center [443, 229] width 340 height 9
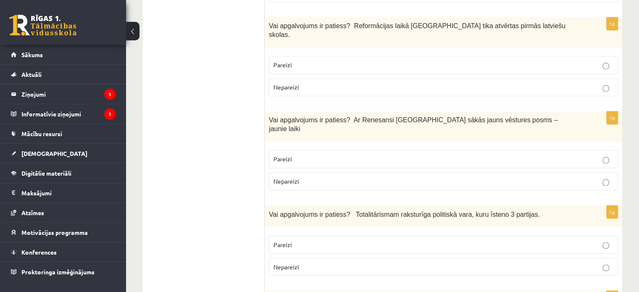
scroll to position [1394, 0]
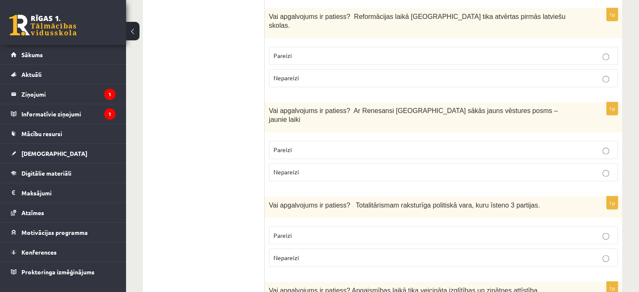
click at [353, 201] on span "Vai apgalvojums ir patiess? Totalitārismam raksturīga politiskā vara, kuru īste…" at bounding box center [404, 204] width 271 height 7
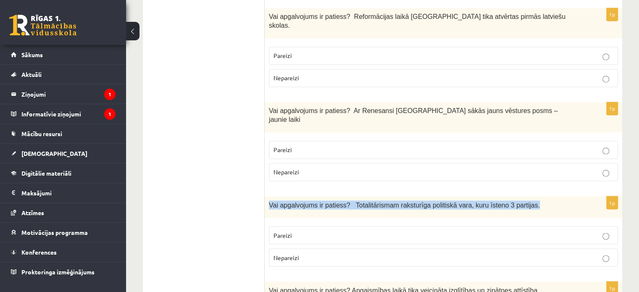
click at [353, 201] on span "Vai apgalvojums ir patiess? Totalitārismam raksturīga politiskā vara, kuru īste…" at bounding box center [404, 204] width 271 height 7
copy div "Vai apgalvojums ir patiess? Totalitārismam raksturīga politiskā vara, kuru īste…"
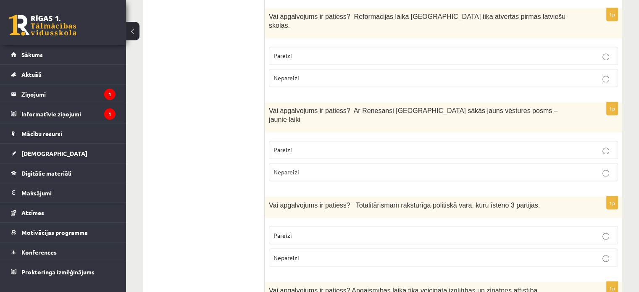
click at [338, 248] on label "Nepareizi" at bounding box center [443, 257] width 349 height 18
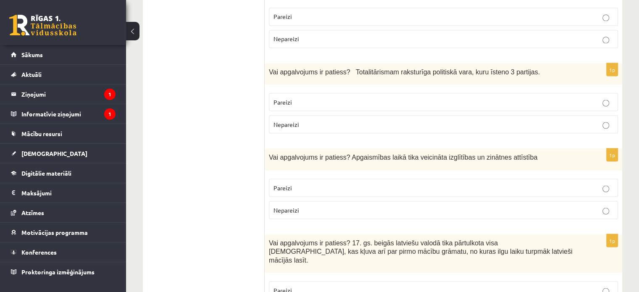
scroll to position [1528, 0]
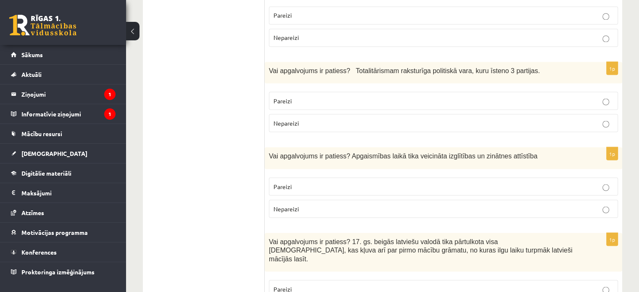
click at [336, 199] on label "Nepareizi" at bounding box center [443, 208] width 349 height 18
click at [292, 147] on div "Vai apgalvojums ir patiess? Apgaismības laikā tika veicināta izglītības un zinā…" at bounding box center [443, 157] width 357 height 21
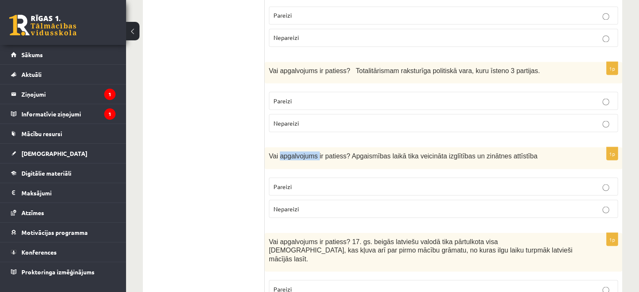
click at [293, 152] on span "Vai apgalvojums ir patiess? Apgaismības laikā tika veicināta izglītības un zinā…" at bounding box center [403, 155] width 268 height 7
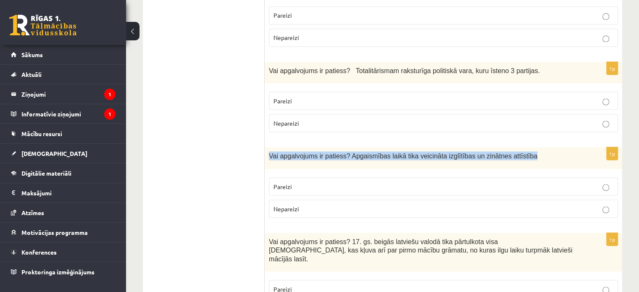
click at [293, 152] on span "Vai apgalvojums ir patiess? Apgaismības laikā tika veicināta izglītības un zinā…" at bounding box center [403, 155] width 268 height 7
copy div "Vai apgalvojums ir patiess? Apgaismības laikā tika veicināta izglītības un zinā…"
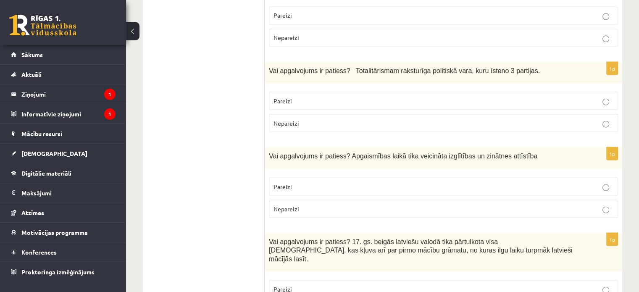
click at [332, 182] on p "Pareizi" at bounding box center [443, 186] width 340 height 9
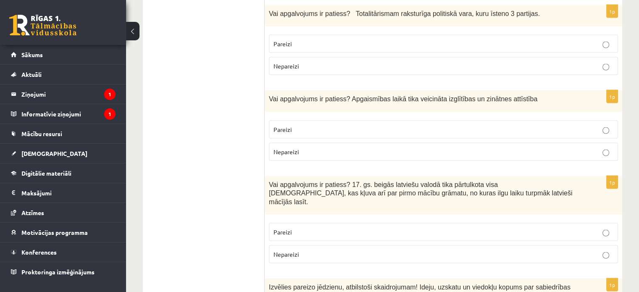
scroll to position [1594, 0]
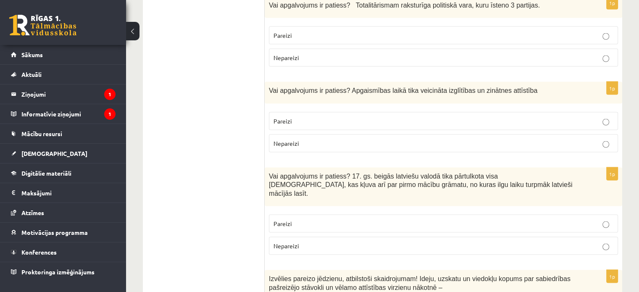
click at [319, 219] on p "Pareizi" at bounding box center [443, 223] width 340 height 9
click at [298, 172] on span "Vai apgalvojums ir patiess? 17. gs. beigās latviešu valodā tika pārtulkota visa…" at bounding box center [420, 184] width 303 height 24
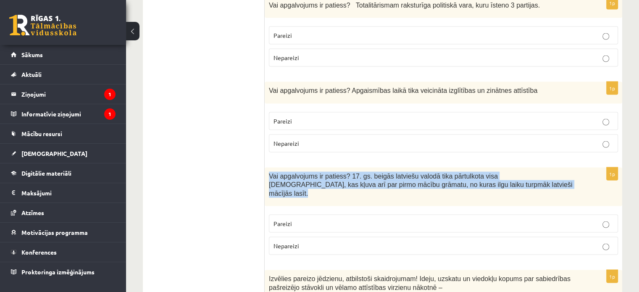
click at [298, 172] on span "Vai apgalvojums ir patiess? 17. gs. beigās latviešu valodā tika pārtulkota visa…" at bounding box center [420, 184] width 303 height 24
copy div "Vai apgalvojums ir patiess? 17. gs. beigās latviešu valodā tika pārtulkota visa…"
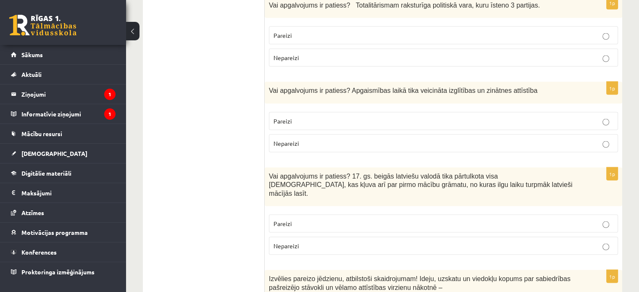
click at [166, 95] on ul "Tests" at bounding box center [207, 95] width 113 height 3077
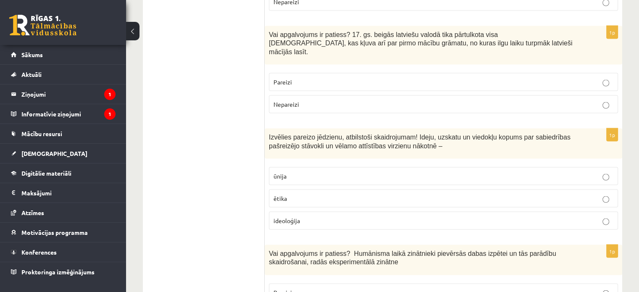
scroll to position [1751, 0]
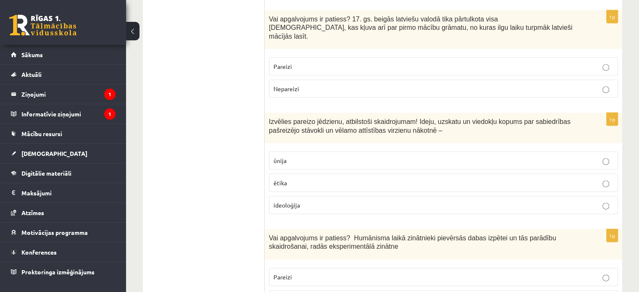
click at [282, 196] on label "ideoloģija" at bounding box center [443, 205] width 349 height 18
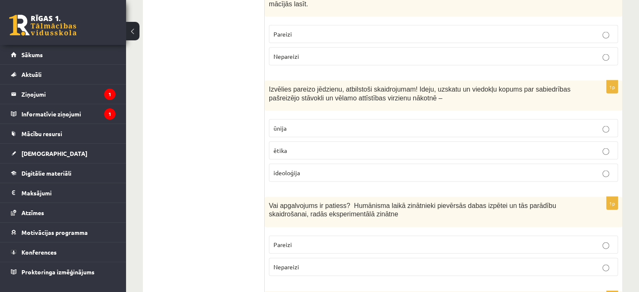
scroll to position [1784, 0]
click at [268, 196] on div "Vai apgalvojums ir patiess? Humānisma laikā zinātnieki pievērsās dabas izpētei …" at bounding box center [443, 211] width 357 height 30
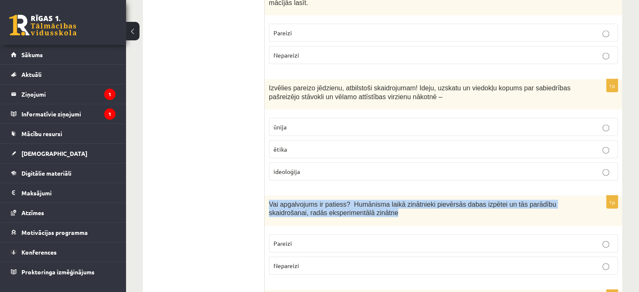
click at [268, 196] on div "Vai apgalvojums ir patiess? Humānisma laikā zinātnieki pievērsās dabas izpētei …" at bounding box center [443, 211] width 357 height 30
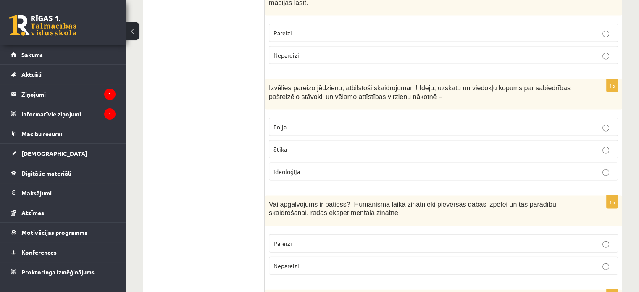
click at [316, 234] on label "Pareizi" at bounding box center [443, 243] width 349 height 18
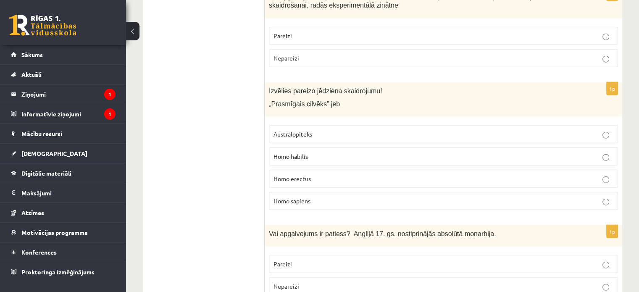
scroll to position [1972, 0]
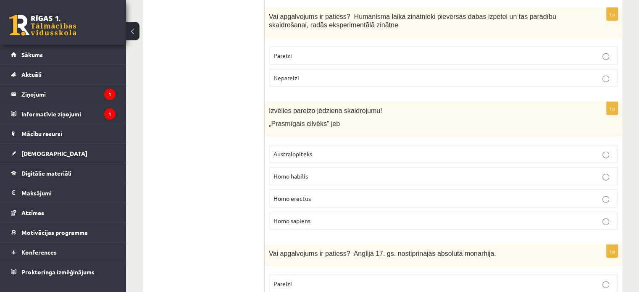
click at [286, 167] on label "Homo habilis" at bounding box center [443, 176] width 349 height 18
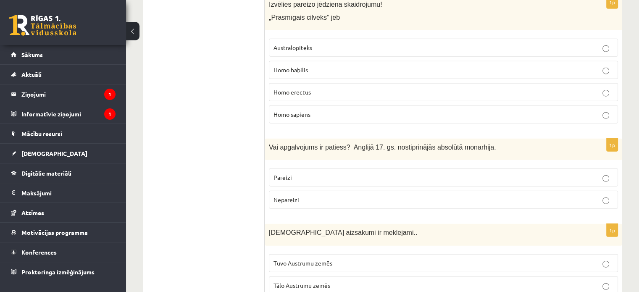
click at [279, 144] on span "Vai apgalvojums ir patiess? Anglijā 17. gs. nostiprinājās absolūtā monarhija." at bounding box center [382, 147] width 227 height 7
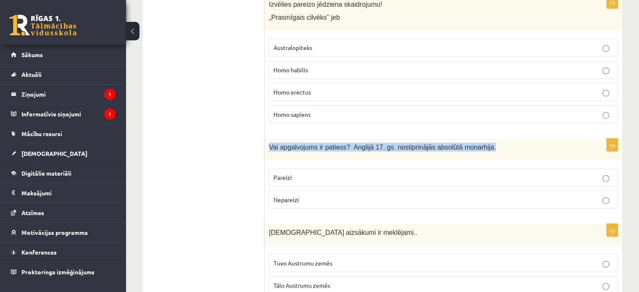
click at [279, 144] on span "Vai apgalvojums ir patiess? Anglijā 17. gs. nostiprinājās absolūtā monarhija." at bounding box center [382, 147] width 227 height 7
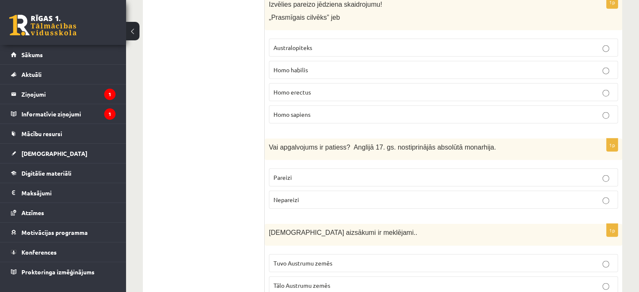
click at [328, 191] on label "Nepareizi" at bounding box center [443, 200] width 349 height 18
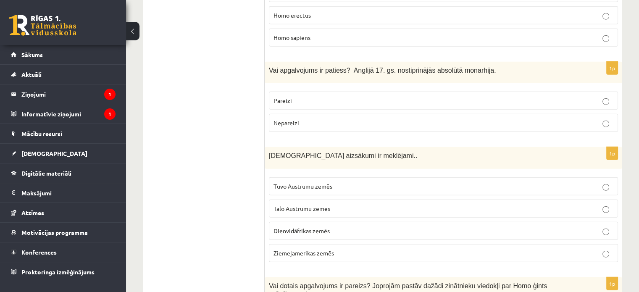
scroll to position [2155, 0]
click at [317, 177] on label "Tuvo Austrumu zemēs" at bounding box center [443, 186] width 349 height 18
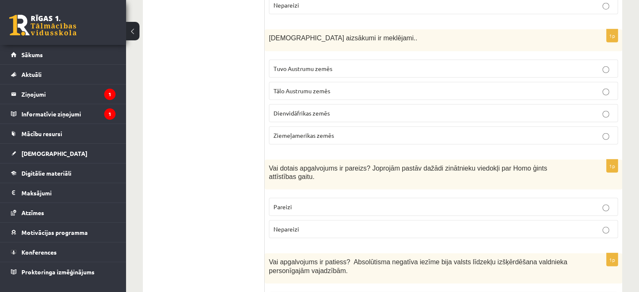
scroll to position [2299, 0]
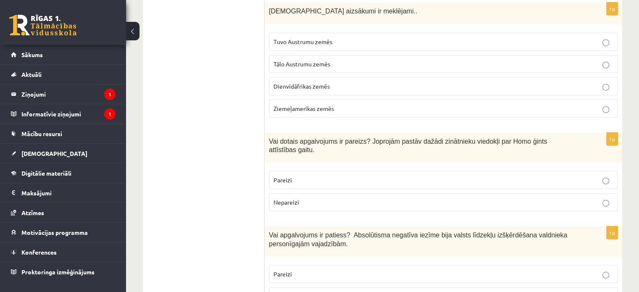
click at [319, 176] on p "Pareizi" at bounding box center [443, 180] width 340 height 9
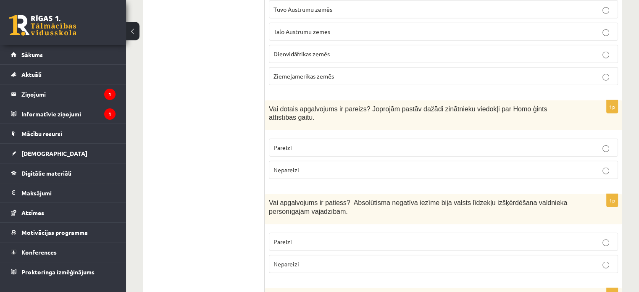
scroll to position [2333, 0]
click at [285, 104] on span "Vai dotais apgalvojums ir pareizs? Joprojām pastāv dažādi zinātnieku viedokļi p…" at bounding box center [408, 112] width 278 height 16
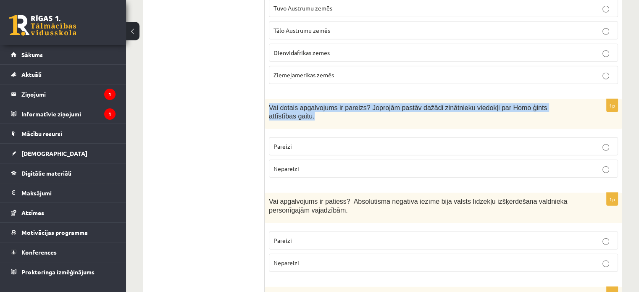
click at [285, 104] on span "Vai dotais apgalvojums ir pareizs? Joprojām pastāv dažādi zinātnieku viedokļi p…" at bounding box center [408, 112] width 278 height 16
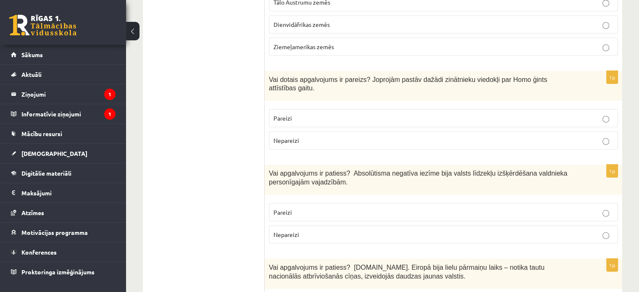
scroll to position [2362, 0]
click at [288, 207] on span "Pareizi" at bounding box center [282, 211] width 18 height 8
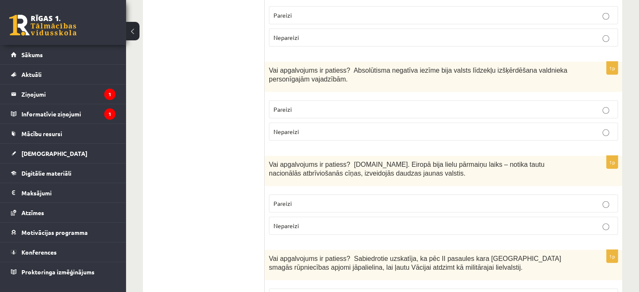
scroll to position [2467, 0]
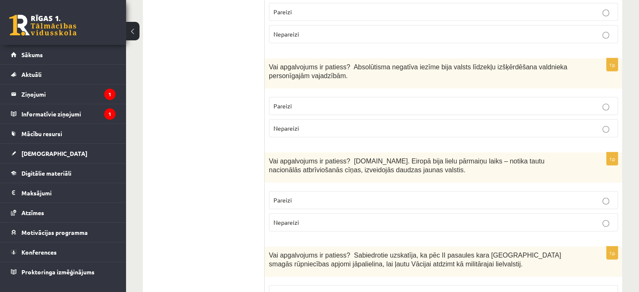
click at [288, 196] on span "Pareizi" at bounding box center [282, 200] width 18 height 8
click at [283, 157] on span "Vai apgalvojums ir patiess? 19.gs. Eiropā bija lielu pārmaiņu laiks – notika ta…" at bounding box center [406, 165] width 275 height 16
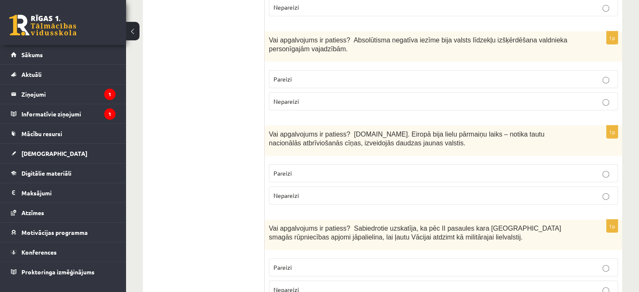
scroll to position [2561, 0]
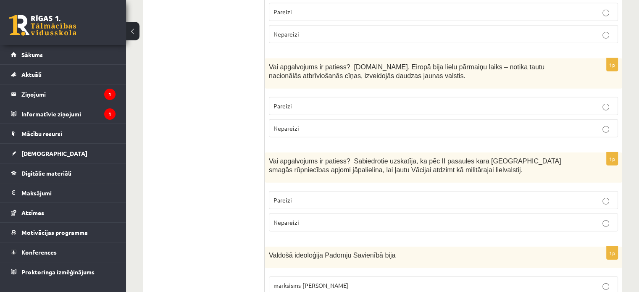
click at [294, 196] on p "Pareizi" at bounding box center [443, 200] width 340 height 9
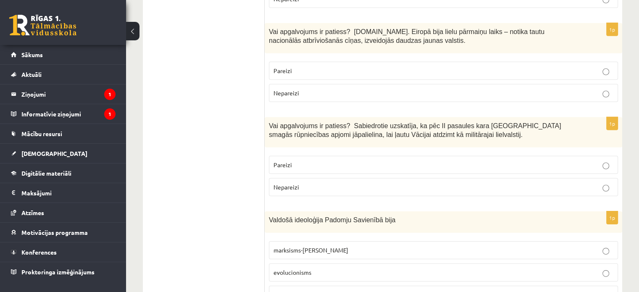
scroll to position [2684, 0]
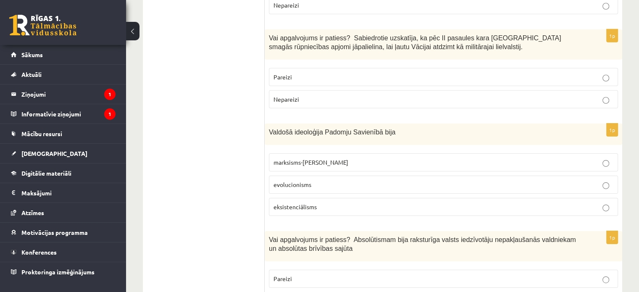
click at [267, 123] on div "Valdošā ideoloģija Padomju Savienībā bija" at bounding box center [443, 133] width 357 height 21
click at [273, 128] on span "Valdošā ideoloģija Padomju Savienībā bija" at bounding box center [332, 131] width 126 height 7
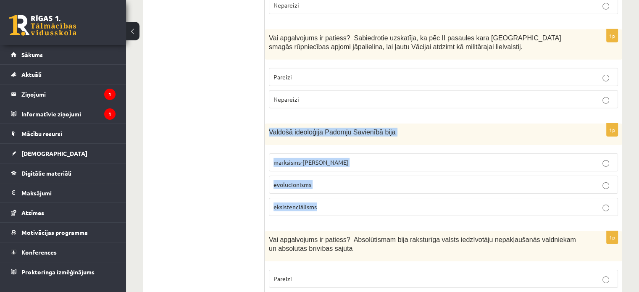
drag, startPoint x: 269, startPoint y: 68, endPoint x: 331, endPoint y: 152, distance: 105.4
click at [331, 152] on div "1p Valdošā ideoloģija Padomju Savienībā bija marksisms-ļeņinisms evolucionisms …" at bounding box center [443, 172] width 357 height 99
click at [278, 153] on label "marksisms-ļeņinisms" at bounding box center [443, 162] width 349 height 18
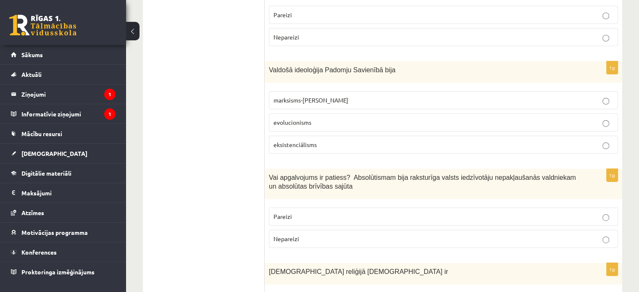
scroll to position [2747, 0]
click at [274, 173] on span "Vai apgalvojums ir patiess? Absolūtismam bija raksturīga valsts iedzīvotāju nep…" at bounding box center [422, 181] width 307 height 16
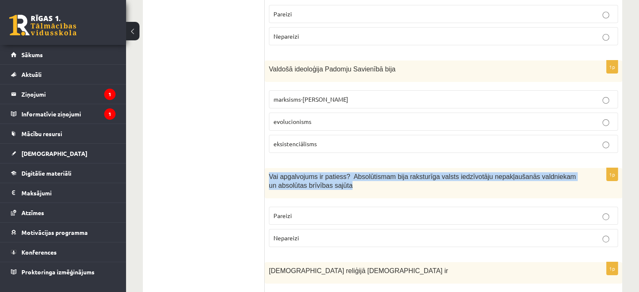
click at [274, 173] on span "Vai apgalvojums ir patiess? Absolūtismam bija raksturīga valsts iedzīvotāju nep…" at bounding box center [422, 181] width 307 height 16
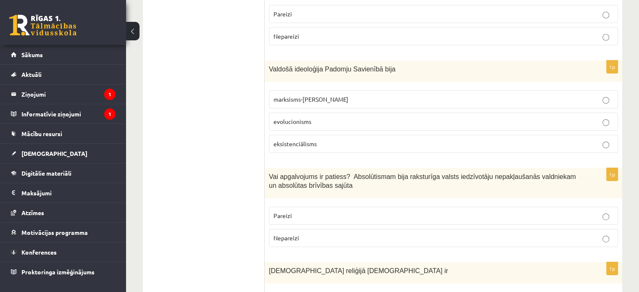
click at [281, 229] on label "Nepareizi" at bounding box center [443, 238] width 349 height 18
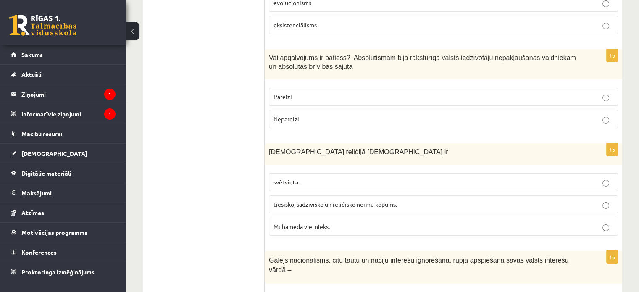
scroll to position [2867, 0]
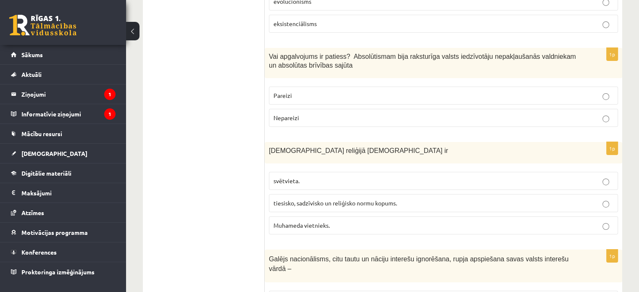
click at [293, 199] on span "tiesisko, sadzīvisko un reliģisko normu kopums." at bounding box center [334, 203] width 123 height 8
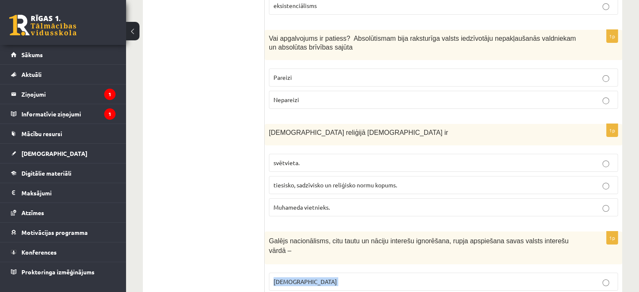
drag, startPoint x: 265, startPoint y: 206, endPoint x: 338, endPoint y: 267, distance: 94.8
click at [319, 277] on p "šovinisms" at bounding box center [443, 281] width 340 height 9
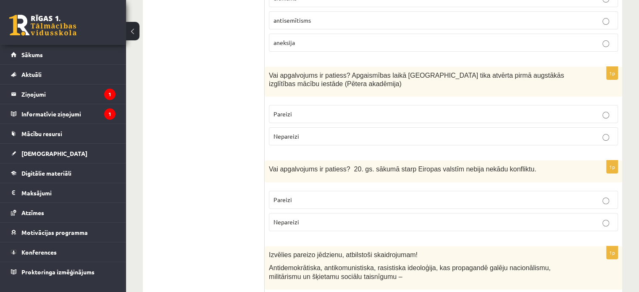
scroll to position [0, 0]
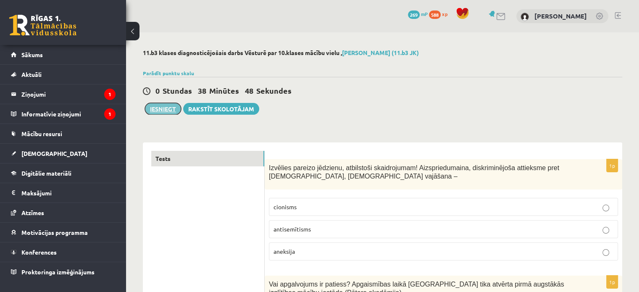
click at [162, 109] on button "Iesniegt" at bounding box center [163, 109] width 36 height 12
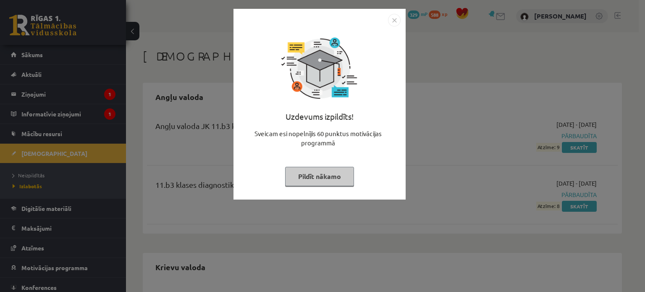
click at [393, 21] on img "Close" at bounding box center [394, 20] width 13 height 13
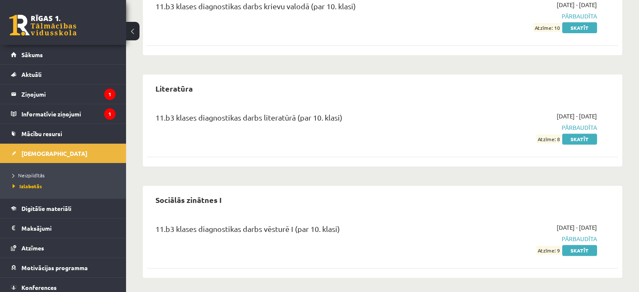
scroll to position [350, 0]
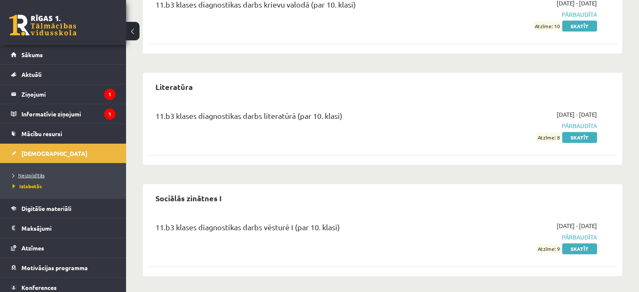
click at [39, 172] on span "Neizpildītās" at bounding box center [29, 175] width 32 height 7
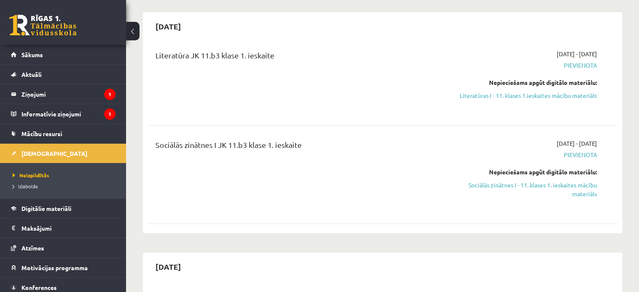
scroll to position [60, 0]
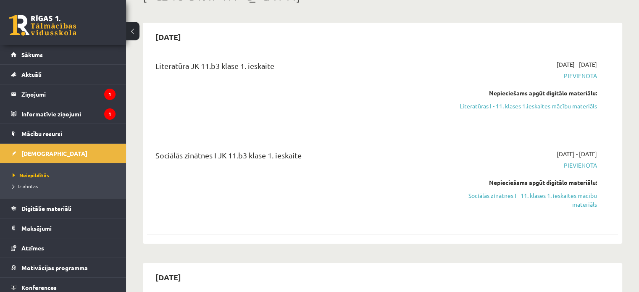
click at [556, 94] on div "Nepieciešams apgūt digitālo materiālu:" at bounding box center [527, 93] width 139 height 9
click at [50, 129] on link "Mācību resursi" at bounding box center [63, 133] width 105 height 19
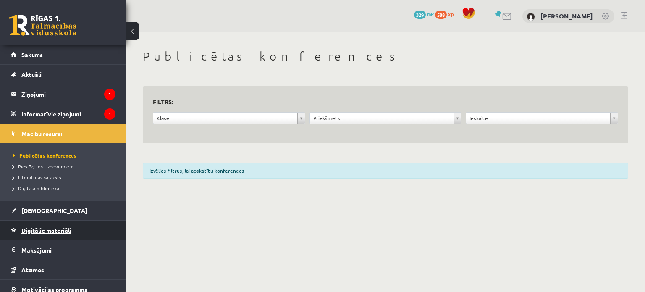
click at [45, 222] on link "Digitālie materiāli" at bounding box center [63, 229] width 105 height 19
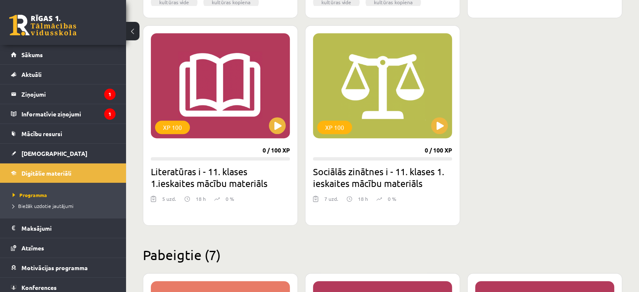
scroll to position [496, 0]
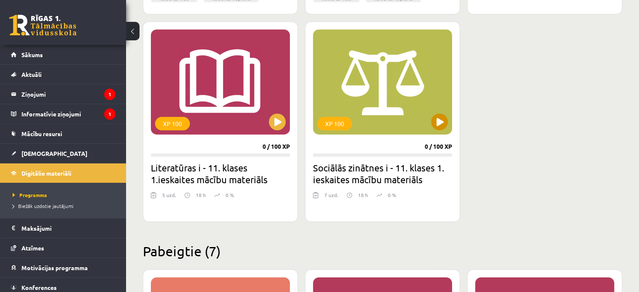
click at [364, 126] on div "XP 100" at bounding box center [382, 81] width 139 height 105
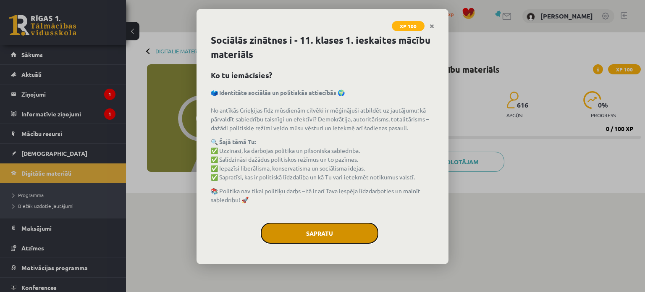
click at [334, 223] on button "Sapratu" at bounding box center [320, 233] width 118 height 21
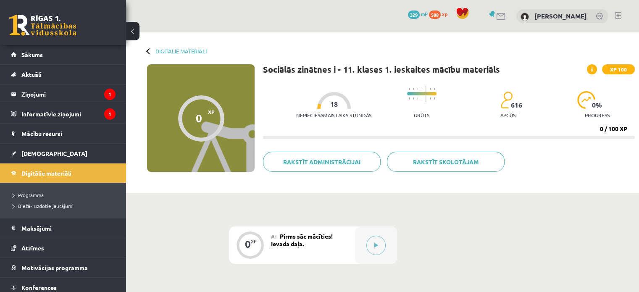
click at [355, 232] on div at bounding box center [376, 244] width 42 height 37
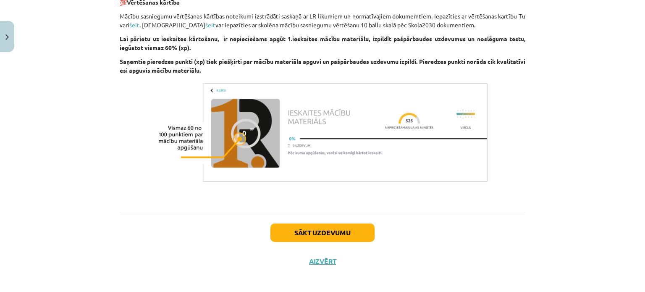
scroll to position [550, 0]
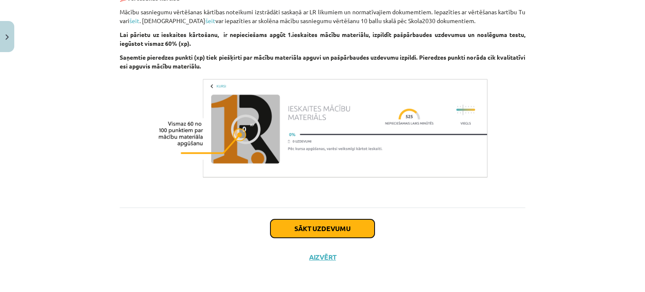
click at [342, 228] on button "Sākt uzdevumu" at bounding box center [322, 228] width 104 height 18
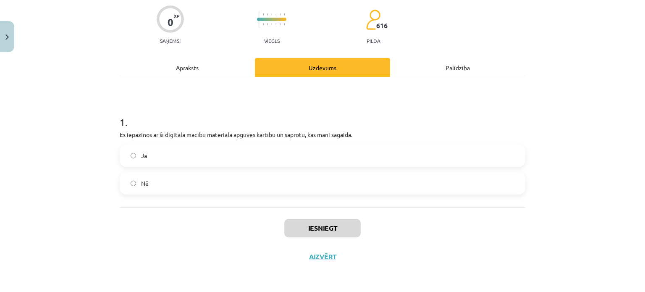
scroll to position [21, 0]
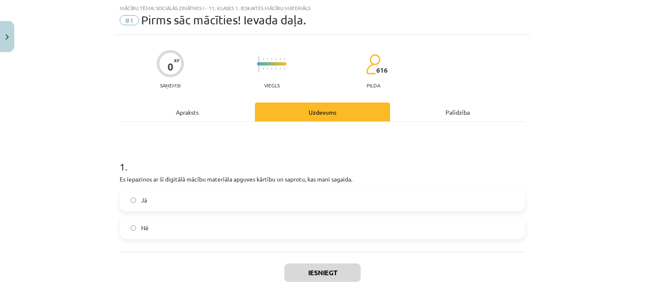
click at [342, 228] on label "Nē" at bounding box center [323, 227] width 404 height 21
click at [366, 186] on div "1 . Es iepazinos ar šī digitālā mācību materiāla apguves kārtību un saprotu, ka…" at bounding box center [323, 192] width 406 height 93
click at [367, 189] on label "Jā" at bounding box center [323, 199] width 404 height 21
click at [335, 275] on button "Iesniegt" at bounding box center [322, 272] width 76 height 18
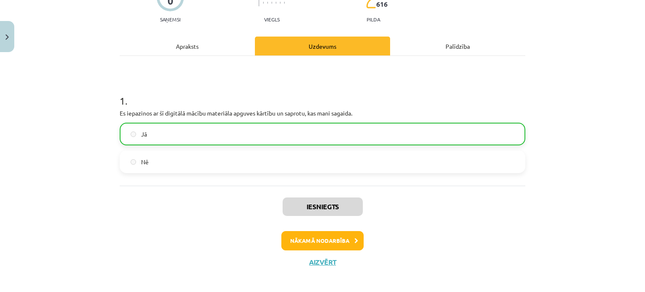
scroll to position [92, 0]
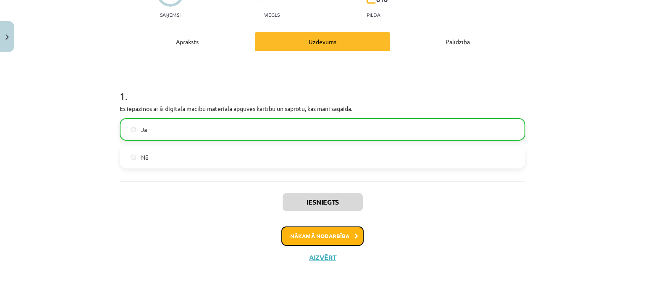
click at [344, 233] on button "Nākamā nodarbība" at bounding box center [322, 235] width 82 height 19
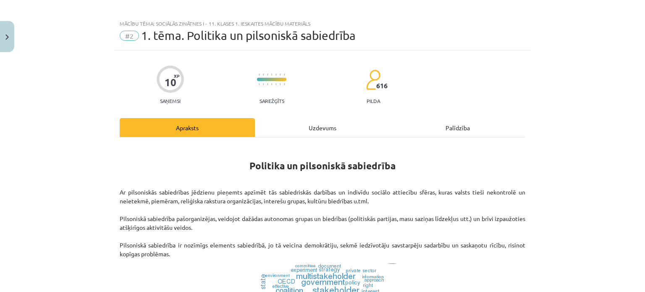
scroll to position [0, 0]
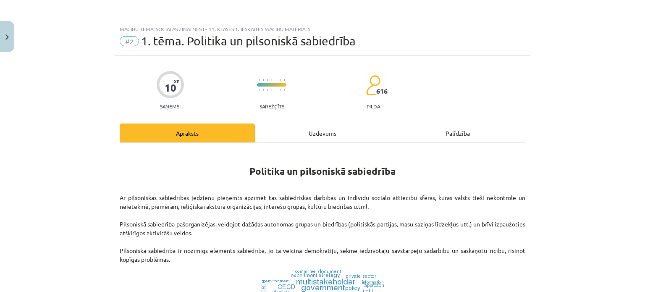
click at [358, 185] on p at bounding box center [323, 183] width 406 height 9
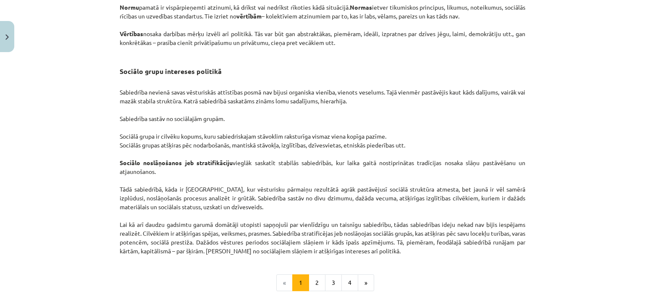
scroll to position [1329, 0]
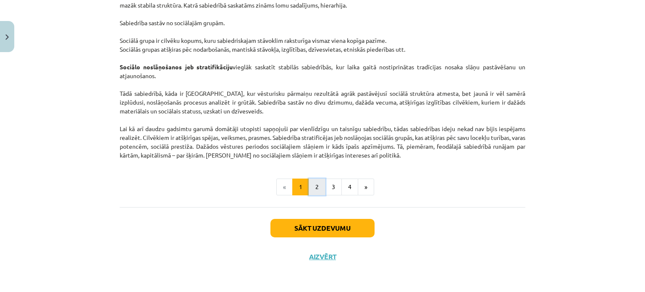
click at [318, 193] on button "2" at bounding box center [317, 186] width 17 height 17
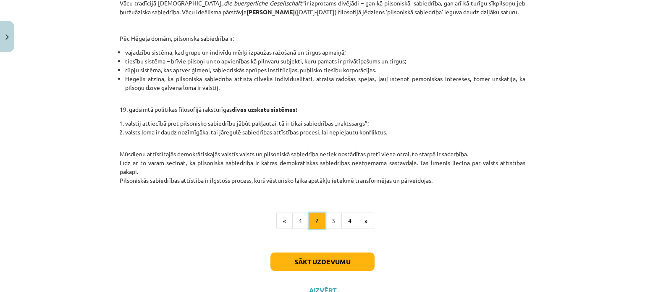
scroll to position [372, 0]
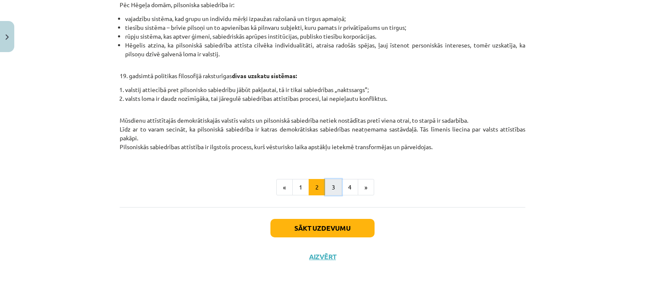
click at [334, 184] on button "3" at bounding box center [333, 187] width 17 height 17
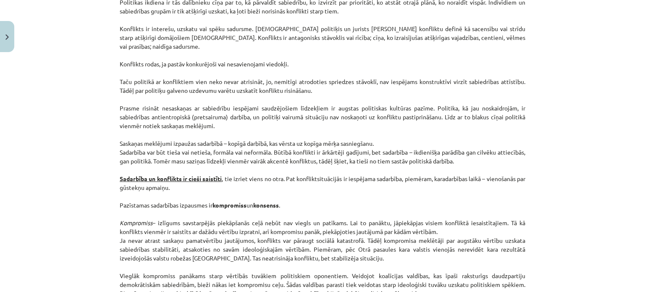
scroll to position [1126, 0]
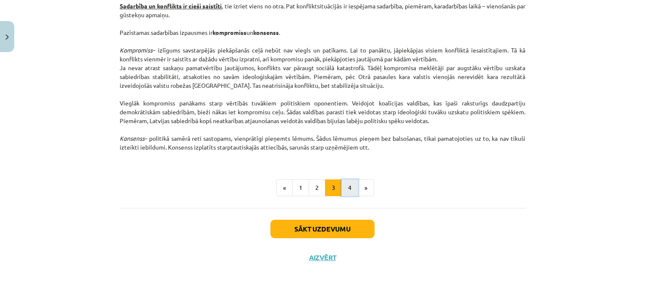
click at [343, 188] on button "4" at bounding box center [349, 187] width 17 height 17
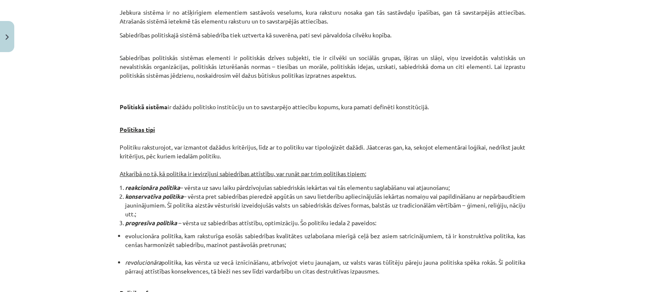
scroll to position [0, 0]
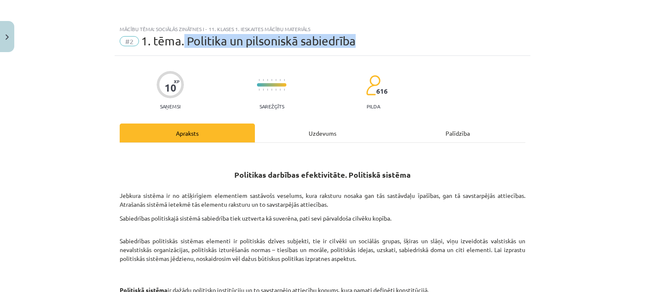
drag, startPoint x: 181, startPoint y: 42, endPoint x: 458, endPoint y: 42, distance: 276.7
click at [458, 42] on div "#2 1. tēma. Politika un pilsoniskā sabiedrība" at bounding box center [323, 40] width 406 height 13
copy span "Politika un pilsoniskā sabiedrība"
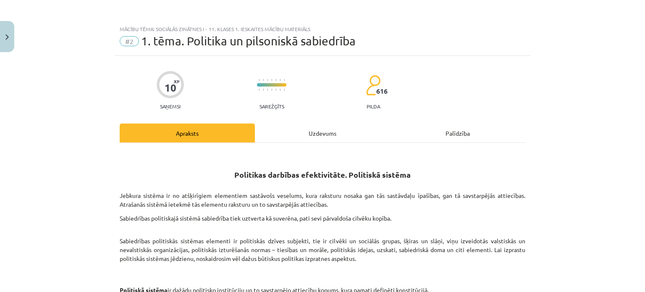
click at [83, 88] on div "Mācību tēma: Sociālās zinātnes i - 11. klases 1. ieskaites mācību materiāls #2 …" at bounding box center [322, 146] width 645 height 292
click at [12, 32] on button "Close" at bounding box center [7, 36] width 14 height 31
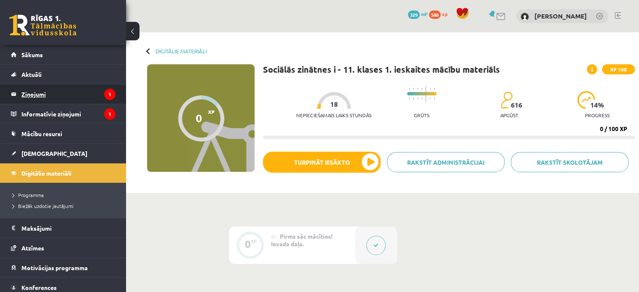
click at [45, 88] on legend "Ziņojumi 1" at bounding box center [68, 93] width 94 height 19
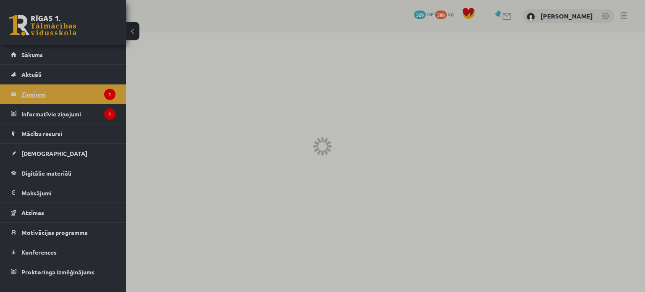
click at [45, 88] on div at bounding box center [322, 146] width 645 height 292
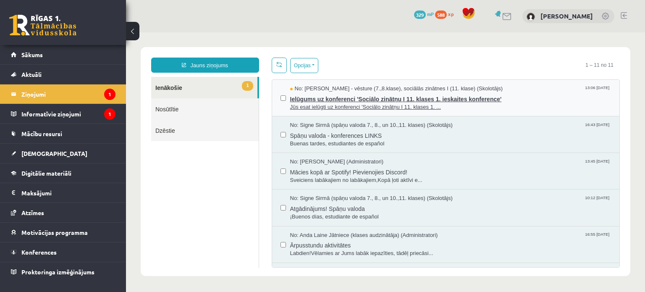
click at [314, 106] on span "Jūs esat ielūgti uz konferenci 'Sociālo zinātņu I 11. klases 1. ..." at bounding box center [450, 107] width 321 height 8
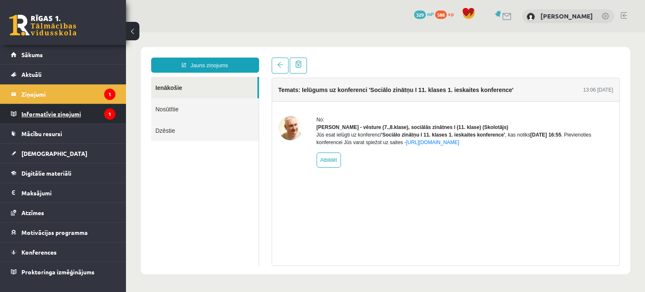
click at [84, 118] on legend "Informatīvie ziņojumi 1" at bounding box center [68, 113] width 94 height 19
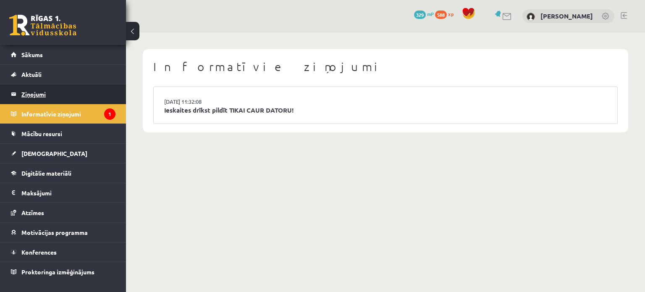
click at [110, 91] on legend "Ziņojumi 1" at bounding box center [68, 93] width 94 height 19
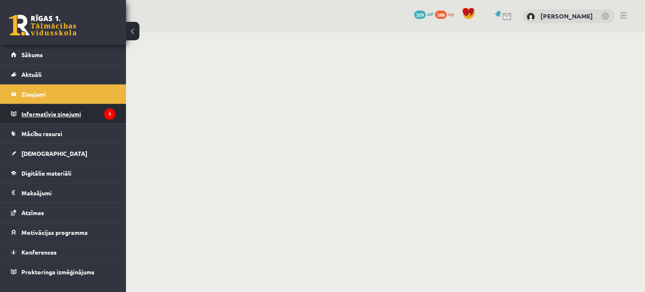
click at [102, 110] on legend "Informatīvie ziņojumi 1" at bounding box center [68, 113] width 94 height 19
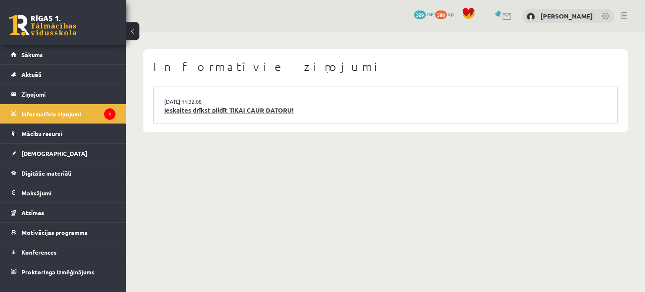
click at [181, 111] on link "Ieskaites drīkst pildīt TIKAI CAUR DATORU!" at bounding box center [385, 110] width 443 height 10
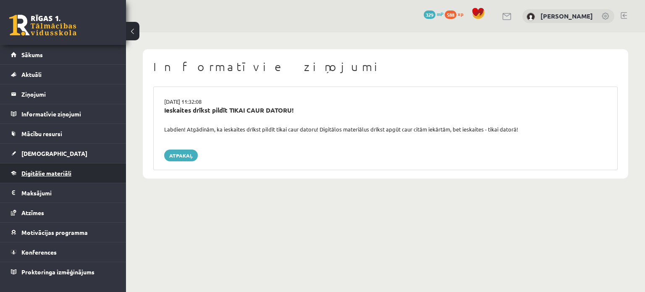
click at [39, 165] on link "Digitālie materiāli" at bounding box center [63, 172] width 105 height 19
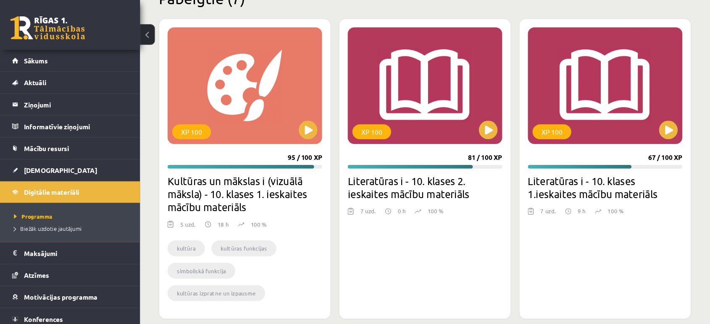
scroll to position [748, 0]
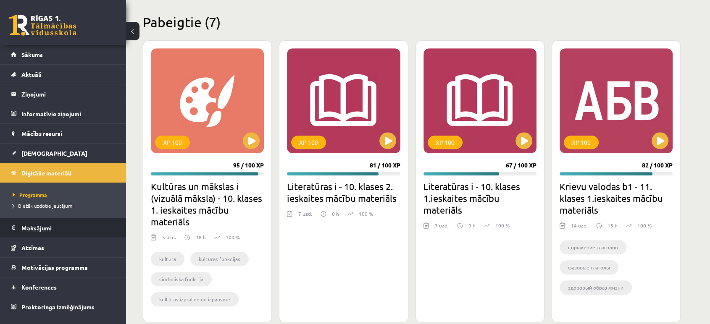
click at [51, 225] on legend "Maksājumi 0" at bounding box center [68, 227] width 94 height 19
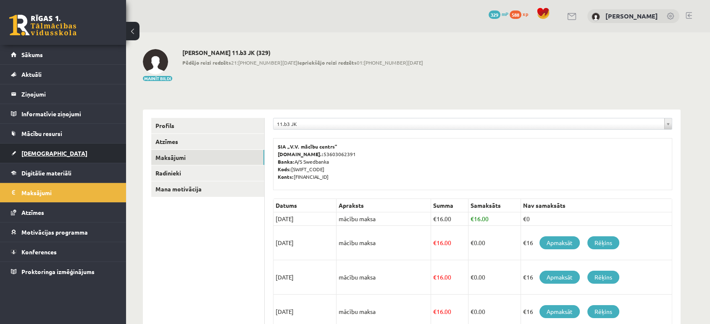
click at [69, 147] on link "[DEMOGRAPHIC_DATA]" at bounding box center [63, 153] width 105 height 19
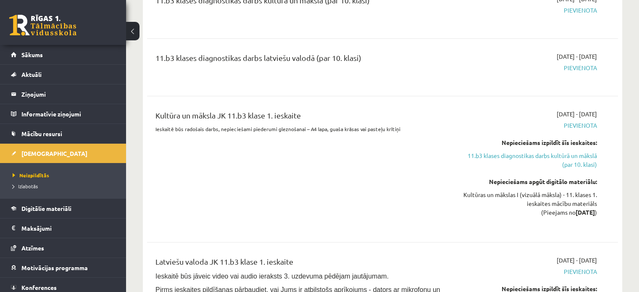
scroll to position [476, 0]
